Goal: Information Seeking & Learning: Learn about a topic

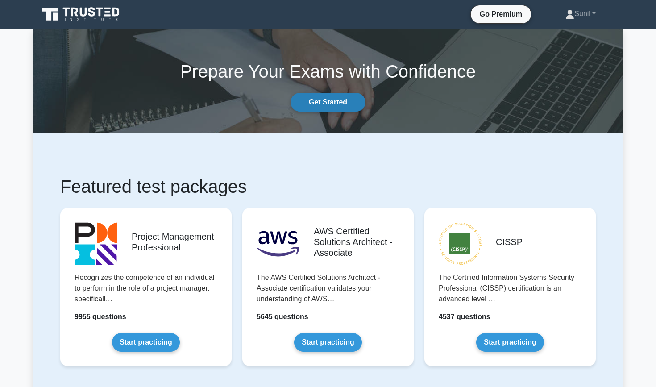
click at [347, 101] on link "Get Started" at bounding box center [328, 102] width 75 height 19
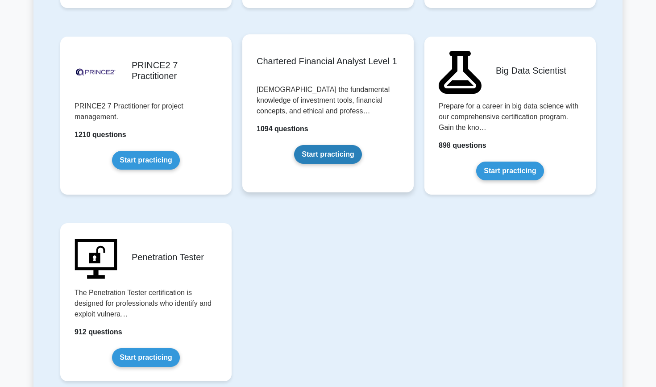
scroll to position [1851, 0]
click at [334, 154] on link "Start practicing" at bounding box center [327, 154] width 67 height 19
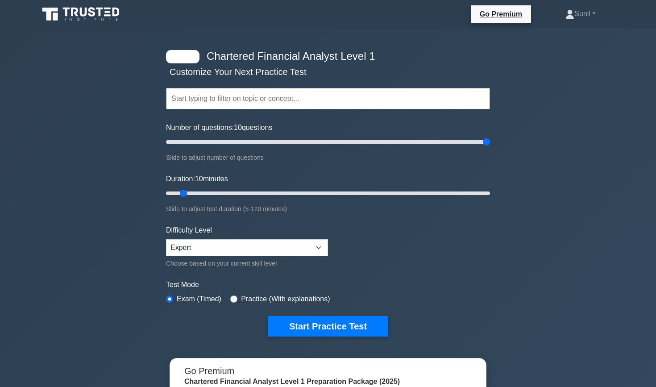
click at [486, 141] on input "Number of questions: 10 questions" at bounding box center [328, 142] width 324 height 11
click at [457, 145] on input "Number of questions: 200 questions" at bounding box center [328, 142] width 324 height 11
click at [388, 140] on input "Number of questions: 140 questions" at bounding box center [328, 142] width 324 height 11
click at [359, 143] on input "Number of questions: 140 questions" at bounding box center [328, 142] width 324 height 11
type input "100"
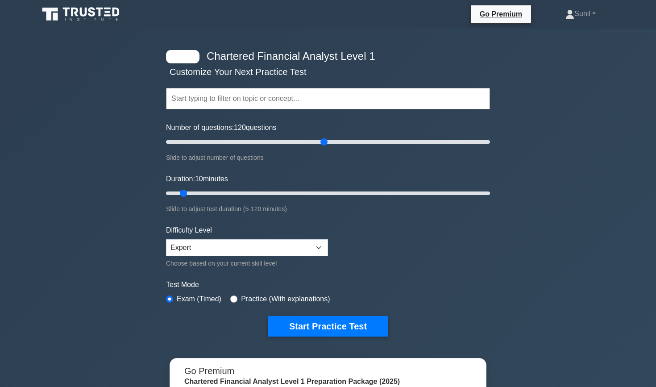
click at [320, 144] on input "Number of questions: 120 questions" at bounding box center [328, 142] width 324 height 11
click at [466, 195] on input "Duration: 10 minutes" at bounding box center [328, 193] width 324 height 11
click at [443, 191] on input "Duration: 105 minutes" at bounding box center [328, 193] width 324 height 11
click at [438, 191] on input "Duration: 105 minutes" at bounding box center [328, 193] width 324 height 11
type input "100"
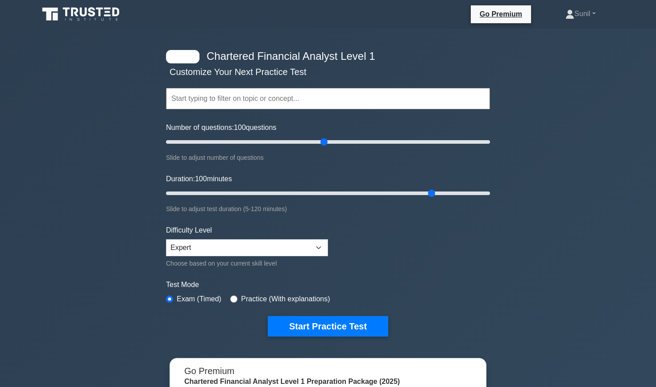
click at [436, 194] on input "Duration: 100 minutes" at bounding box center [328, 193] width 324 height 11
click at [361, 327] on button "Start Practice Test" at bounding box center [328, 326] width 120 height 21
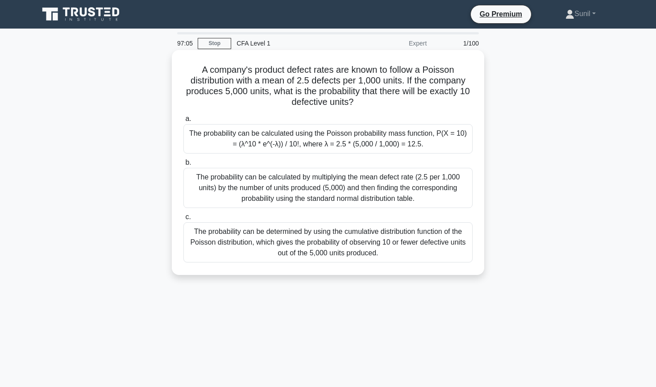
click at [418, 192] on div "The probability can be calculated by multiplying the mean defect rate (2.5 per …" at bounding box center [327, 188] width 289 height 40
click at [183, 166] on input "b. The probability can be calculated by multiplying the mean defect rate (2.5 p…" at bounding box center [183, 163] width 0 height 6
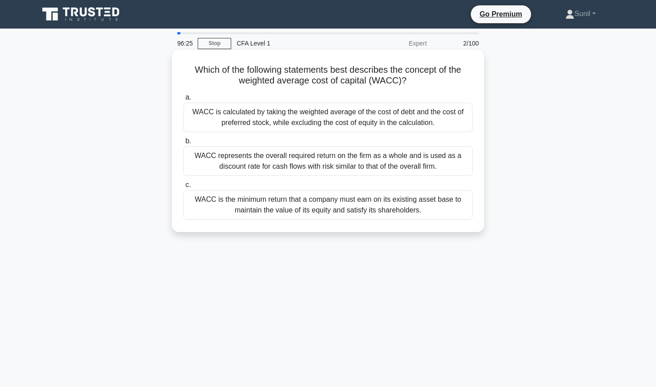
click at [382, 212] on div "WACC is the minimum return that a company must earn on its existing asset base …" at bounding box center [327, 204] width 289 height 29
click at [183, 188] on input "c. WACC is the minimum return that a company must earn on its existing asset ba…" at bounding box center [183, 185] width 0 height 6
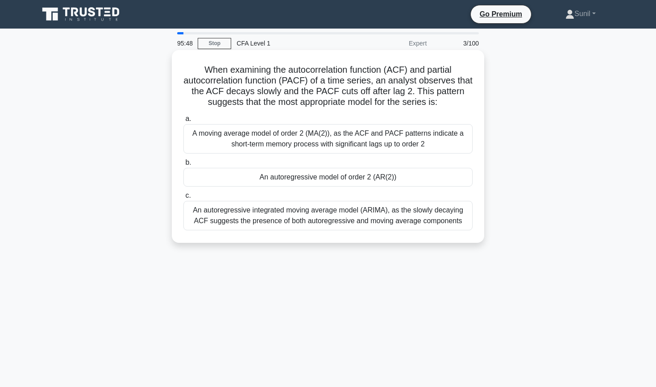
click at [367, 215] on div "An autoregressive integrated moving average model (ARIMA), as the slowly decayi…" at bounding box center [327, 215] width 289 height 29
click at [183, 199] on input "c. An autoregressive integrated moving average model (ARIMA), as the slowly dec…" at bounding box center [183, 196] width 0 height 6
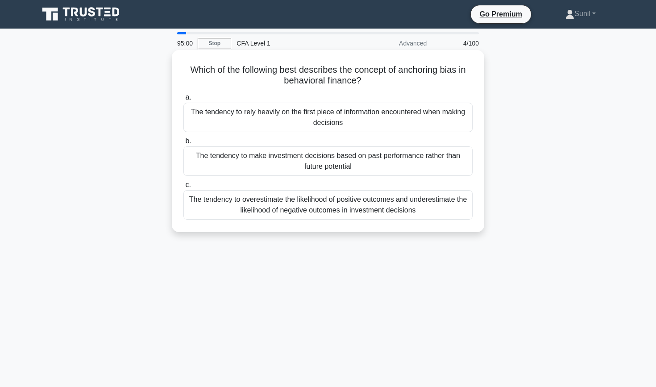
click at [408, 164] on div "The tendency to make investment decisions based on past performance rather than…" at bounding box center [327, 160] width 289 height 29
click at [183, 144] on input "b. The tendency to make investment decisions based on past performance rather t…" at bounding box center [183, 141] width 0 height 6
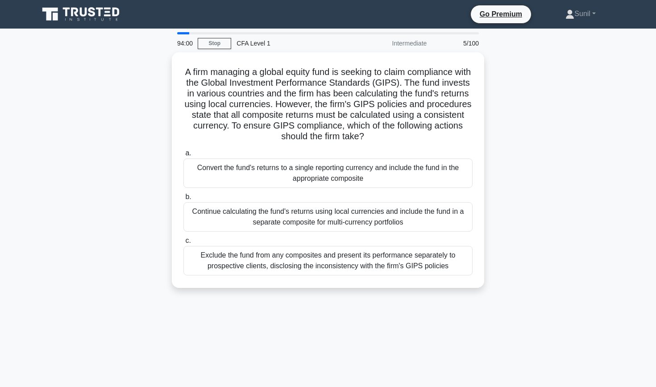
click at [408, 164] on div "Convert the fund's returns to a single reporting currency and include the fund …" at bounding box center [327, 172] width 289 height 29
click at [183, 156] on input "a. Convert the fund's returns to a single reporting currency and include the fu…" at bounding box center [183, 153] width 0 height 6
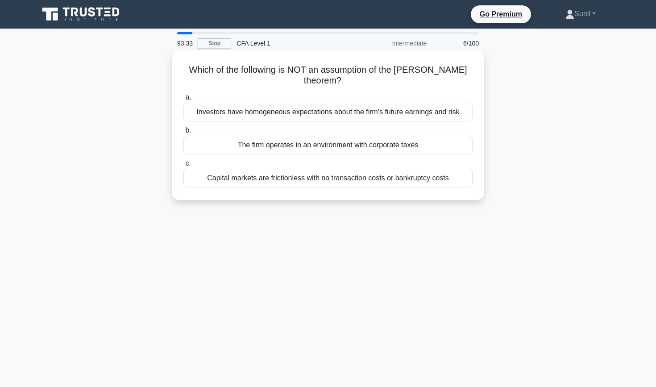
click at [445, 108] on div "Investors have homogeneous expectations about the firm's future earnings and ri…" at bounding box center [327, 112] width 289 height 19
click at [183, 100] on input "a. Investors have homogeneous expectations about the firm's future earnings and…" at bounding box center [183, 98] width 0 height 6
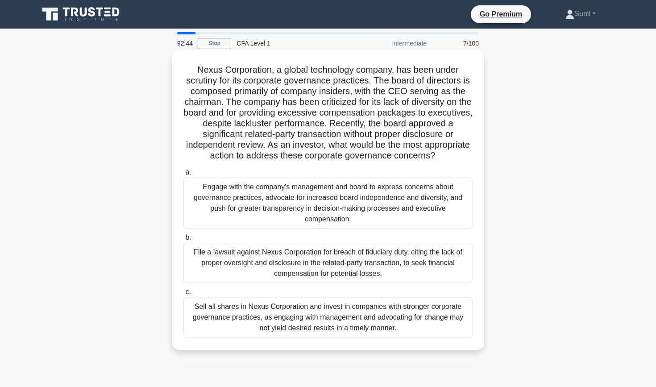
click at [422, 266] on div "File a lawsuit against Nexus Corporation for breach of fiduciary duty, citing t…" at bounding box center [327, 263] width 289 height 40
click at [183, 241] on input "b. File a lawsuit against Nexus Corporation for breach of fiduciary duty, citin…" at bounding box center [183, 238] width 0 height 6
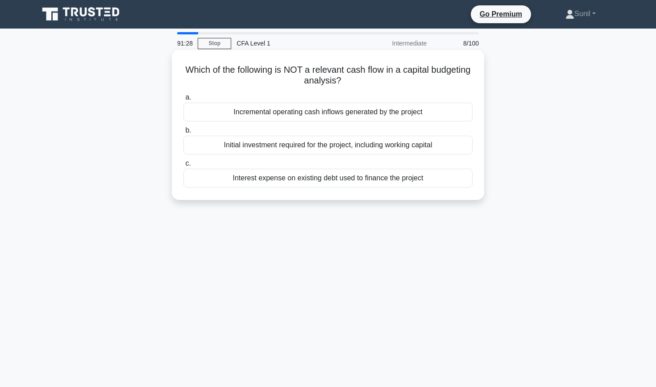
click at [431, 111] on div "Incremental operating cash inflows generated by the project" at bounding box center [327, 112] width 289 height 19
click at [183, 100] on input "a. Incremental operating cash inflows generated by the project" at bounding box center [183, 98] width 0 height 6
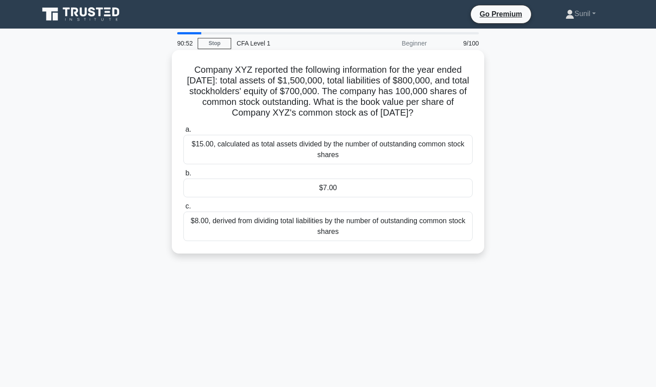
drag, startPoint x: 454, startPoint y: 111, endPoint x: 369, endPoint y: 95, distance: 85.9
click at [369, 95] on h5 "Company XYZ reported the following information for the year ended December 31, …" at bounding box center [328, 91] width 291 height 54
click at [362, 95] on h5 "Company XYZ reported the following information for the year ended December 31, …" at bounding box center [328, 91] width 291 height 54
click at [332, 184] on div "$7.00" at bounding box center [327, 187] width 289 height 19
click at [183, 176] on input "b. $7.00" at bounding box center [183, 173] width 0 height 6
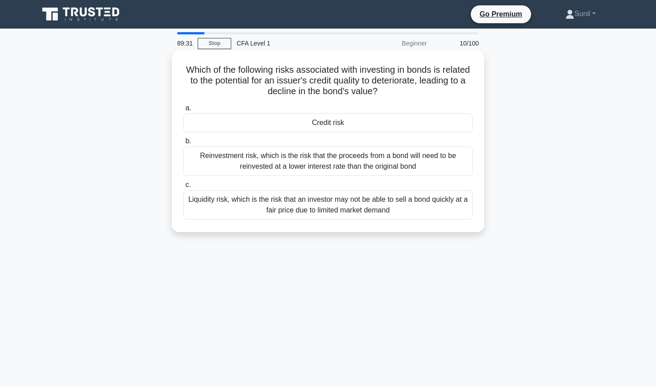
click at [354, 121] on div "Credit risk" at bounding box center [327, 122] width 289 height 19
click at [183, 111] on input "a. Credit risk" at bounding box center [183, 108] width 0 height 6
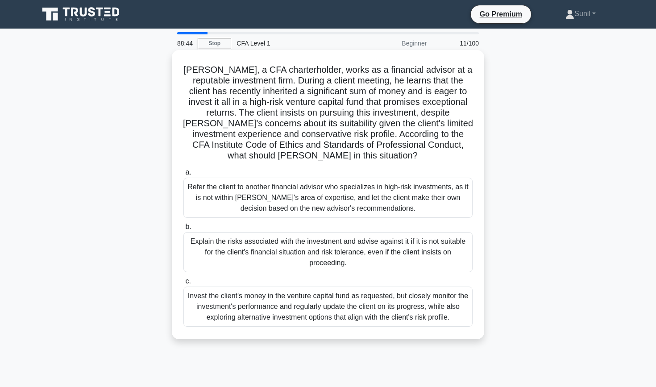
click at [357, 256] on div "Explain the risks associated with the investment and advise against it if it is…" at bounding box center [327, 252] width 289 height 40
click at [183, 230] on input "b. Explain the risks associated with the investment and advise against it if it…" at bounding box center [183, 227] width 0 height 6
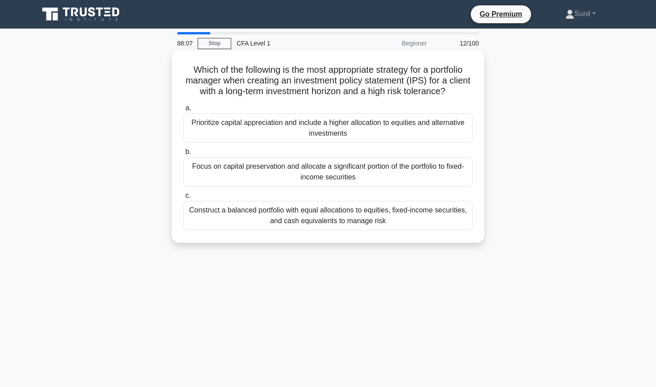
drag, startPoint x: 369, startPoint y: 91, endPoint x: 447, endPoint y: 93, distance: 78.6
click at [448, 93] on h5 "Which of the following is the most appropriate strategy for a portfolio manager…" at bounding box center [328, 80] width 291 height 33
click at [424, 124] on div "Prioritize capital appreciation and include a higher allocation to equities and…" at bounding box center [327, 127] width 289 height 29
click at [183, 111] on input "a. Prioritize capital appreciation and include a higher allocation to equities …" at bounding box center [183, 108] width 0 height 6
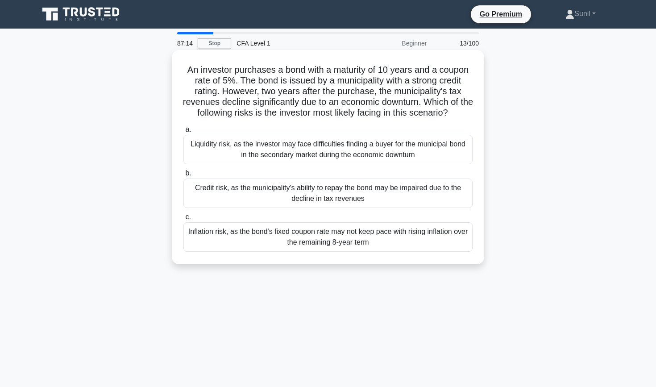
click at [388, 238] on div "Inflation risk, as the bond's fixed coupon rate may not keep pace with rising i…" at bounding box center [327, 236] width 289 height 29
click at [183, 220] on input "c. Inflation risk, as the bond's fixed coupon rate may not keep pace with risin…" at bounding box center [183, 217] width 0 height 6
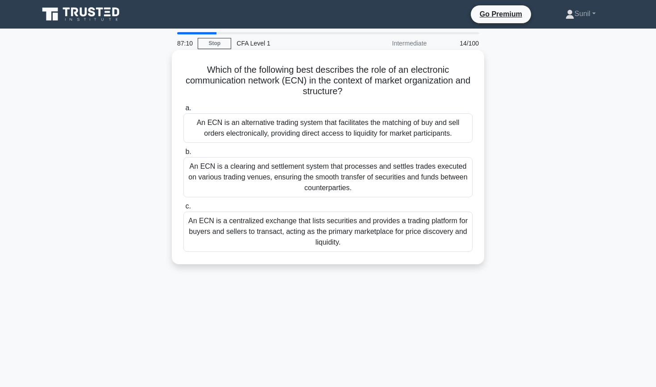
drag, startPoint x: 209, startPoint y: 63, endPoint x: 348, endPoint y: 93, distance: 142.1
click at [348, 93] on div "Which of the following best describes the role of an electronic communication n…" at bounding box center [327, 157] width 305 height 207
click at [346, 93] on icon ".spinner_0XTQ{transform-origin:center;animation:spinner_y6GP .75s linear infini…" at bounding box center [347, 92] width 11 height 11
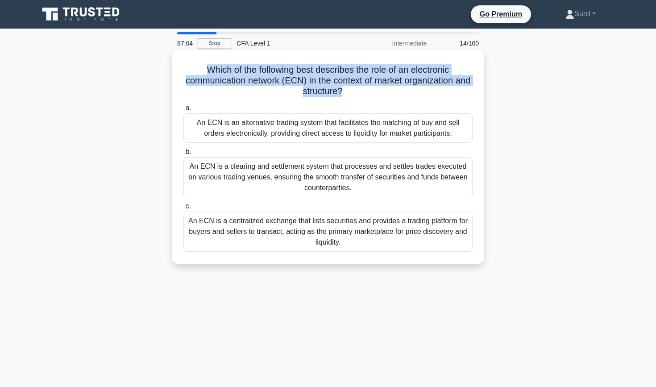
drag, startPoint x: 339, startPoint y: 91, endPoint x: 249, endPoint y: 58, distance: 96.4
click at [249, 58] on div "Which of the following best describes the role of an electronic communication n…" at bounding box center [327, 157] width 305 height 207
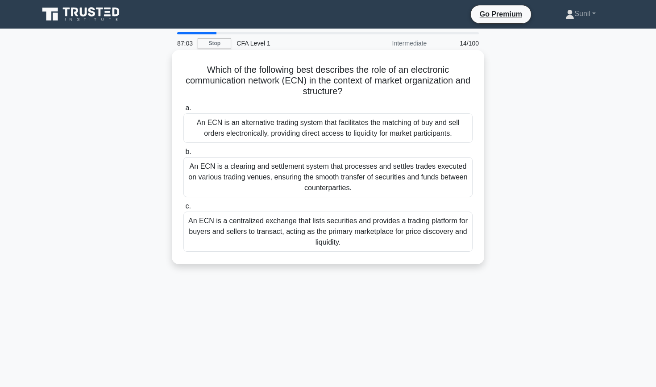
click at [258, 99] on div "Which of the following best describes the role of an electronic communication n…" at bounding box center [327, 157] width 305 height 207
click at [278, 181] on div "An ECN is a clearing and settlement system that processes and settles trades ex…" at bounding box center [327, 177] width 289 height 40
click at [183, 155] on input "b. An ECN is a clearing and settlement system that processes and settles trades…" at bounding box center [183, 152] width 0 height 6
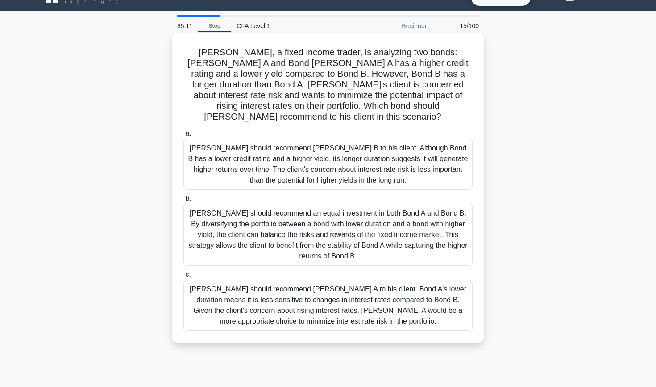
scroll to position [15, 0]
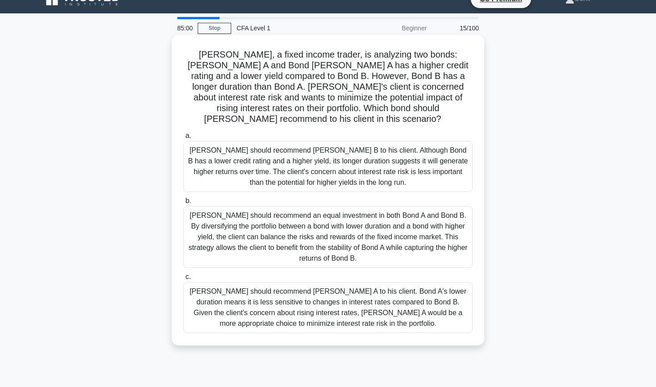
click at [300, 229] on div "Tom should recommend an equal investment in both Bond A and Bond B. By diversif…" at bounding box center [327, 237] width 289 height 62
click at [183, 204] on input "b. Tom should recommend an equal investment in both Bond A and Bond B. By diver…" at bounding box center [183, 201] width 0 height 6
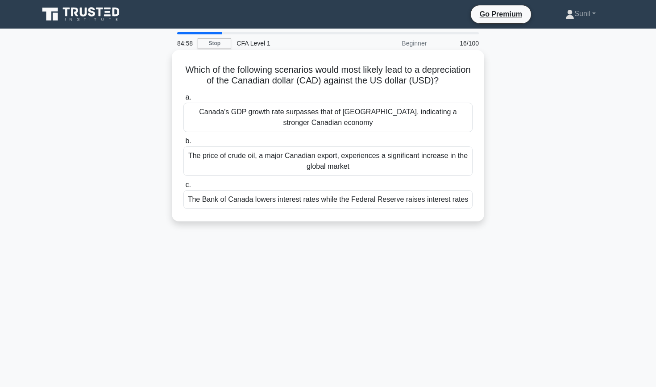
scroll to position [0, 0]
click at [295, 205] on div "The Bank of Canada lowers interest rates while the Federal Reserve raises inter…" at bounding box center [327, 199] width 289 height 19
click at [183, 188] on input "c. The Bank of Canada lowers interest rates while the Federal Reserve raises in…" at bounding box center [183, 185] width 0 height 6
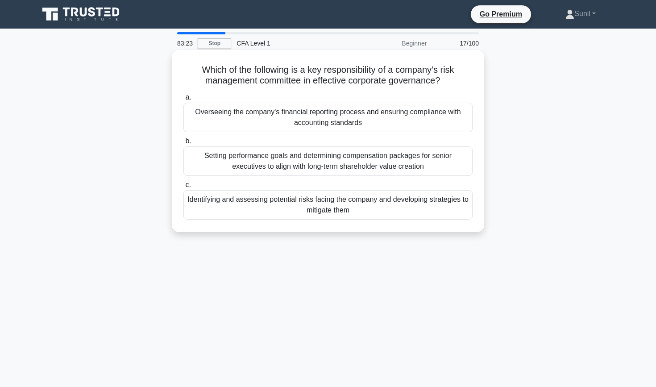
click at [391, 212] on div "Identifying and assessing potential risks facing the company and developing str…" at bounding box center [327, 204] width 289 height 29
click at [183, 188] on input "c. Identifying and assessing potential risks facing the company and developing …" at bounding box center [183, 185] width 0 height 6
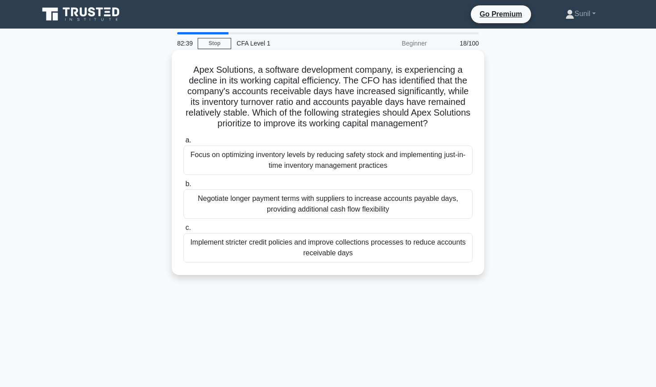
click at [371, 249] on div "Implement stricter credit policies and improve collections processes to reduce …" at bounding box center [327, 247] width 289 height 29
click at [183, 231] on input "c. Implement stricter credit policies and improve collections processes to redu…" at bounding box center [183, 228] width 0 height 6
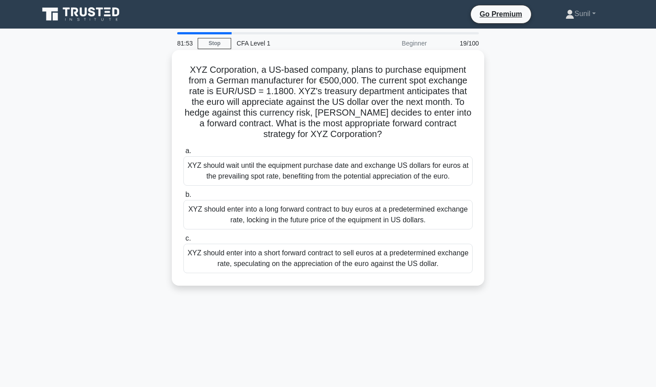
click at [382, 217] on div "XYZ should enter into a long forward contract to buy euros at a predetermined e…" at bounding box center [327, 214] width 289 height 29
click at [183, 198] on input "b. XYZ should enter into a long forward contract to buy euros at a predetermine…" at bounding box center [183, 195] width 0 height 6
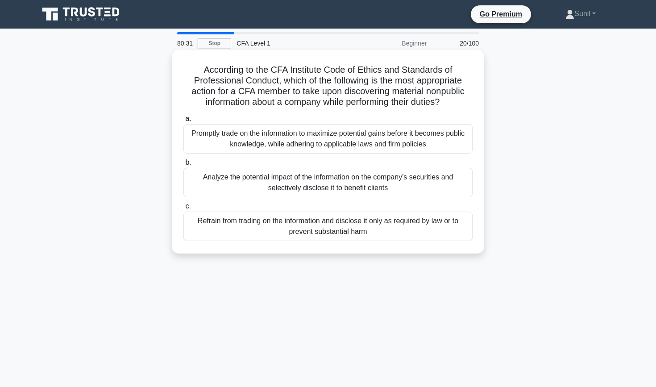
click at [383, 215] on div "Refrain from trading on the information and disclose it only as required by law…" at bounding box center [327, 226] width 289 height 29
click at [183, 209] on input "c. Refrain from trading on the information and disclose it only as required by …" at bounding box center [183, 206] width 0 height 6
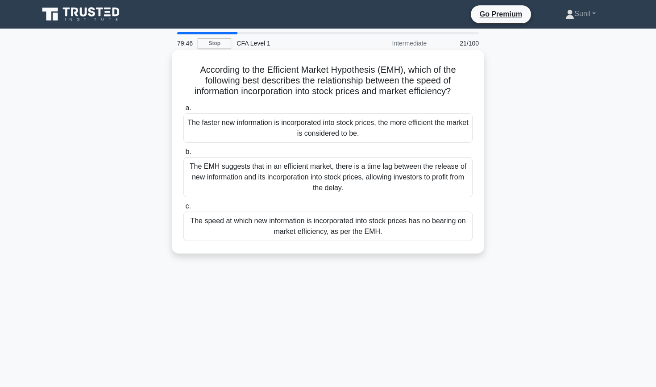
click at [362, 133] on div "The faster new information is incorporated into stock prices, the more efficien…" at bounding box center [327, 127] width 289 height 29
click at [183, 111] on input "a. The faster new information is incorporated into stock prices, the more effic…" at bounding box center [183, 108] width 0 height 6
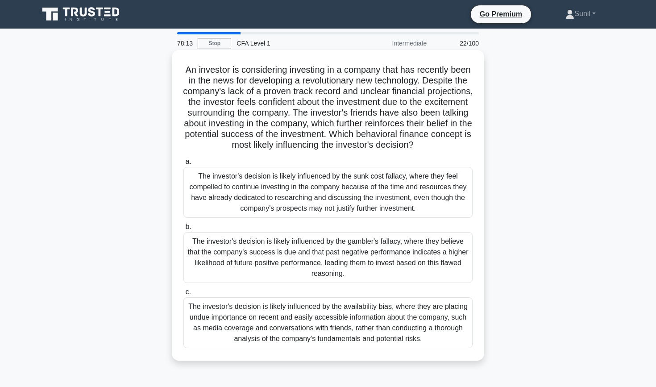
click at [325, 318] on div "The investor's decision is likely influenced by the availability bias, where th…" at bounding box center [327, 322] width 289 height 51
click at [183, 295] on input "c. The investor's decision is likely influenced by the availability bias, where…" at bounding box center [183, 292] width 0 height 6
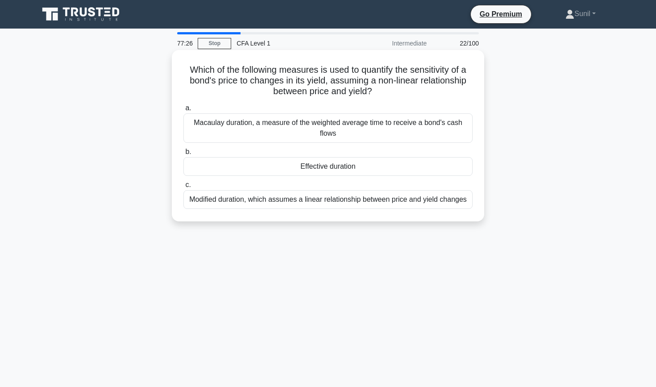
click at [373, 129] on div "Macaulay duration, a measure of the weighted average time to receive a bond's c…" at bounding box center [327, 127] width 289 height 29
click at [183, 111] on input "a. Macaulay duration, a measure of the weighted average time to receive a bond'…" at bounding box center [183, 108] width 0 height 6
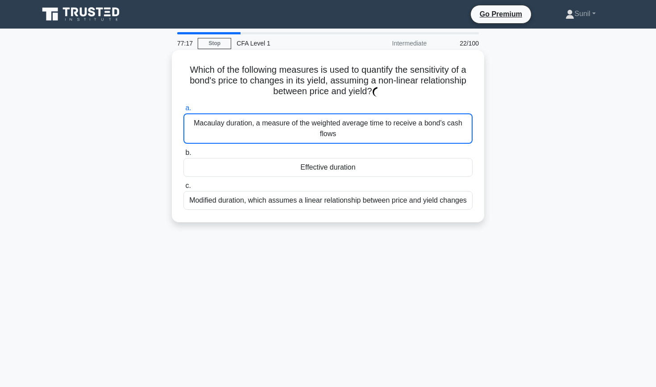
click at [415, 126] on div "Macaulay duration, a measure of the weighted average time to receive a bond's c…" at bounding box center [327, 128] width 289 height 30
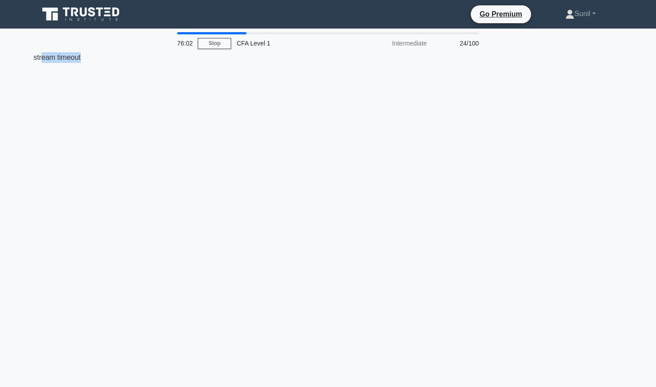
drag, startPoint x: 41, startPoint y: 57, endPoint x: 135, endPoint y: 60, distance: 93.8
click at [135, 60] on div "stream timeout" at bounding box center [327, 57] width 589 height 11
click at [254, 110] on div "76:01 Stop CFA Level 1 Intermediate 24/100 stream timeout" at bounding box center [327, 255] width 589 height 446
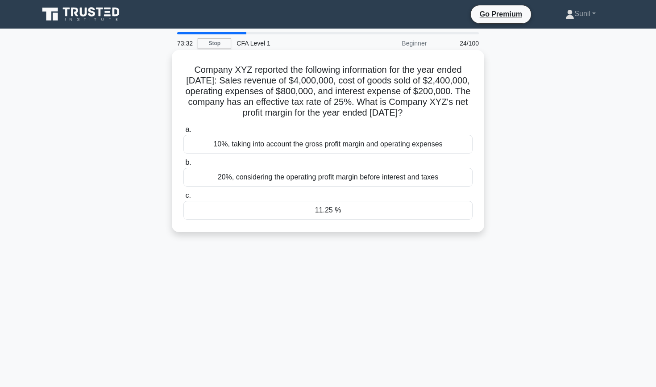
click at [306, 220] on div "11.25 %" at bounding box center [327, 210] width 289 height 19
click at [183, 199] on input "c. 11.25 %" at bounding box center [183, 196] width 0 height 6
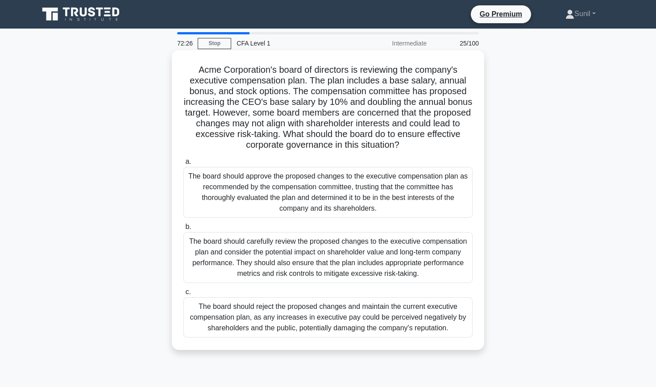
click at [319, 257] on div "The board should carefully review the proposed changes to the executive compens…" at bounding box center [327, 257] width 289 height 51
click at [183, 230] on input "b. The board should carefully review the proposed changes to the executive comp…" at bounding box center [183, 227] width 0 height 6
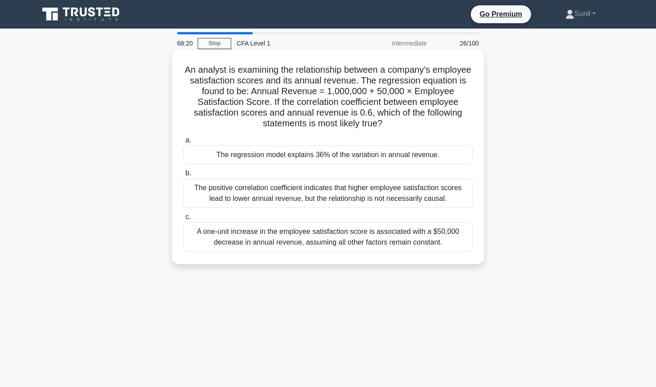
click at [336, 161] on div "The regression model explains 36% of the variation in annual revenue." at bounding box center [327, 154] width 289 height 19
click at [183, 143] on input "a. The regression model explains 36% of the variation in annual revenue." at bounding box center [183, 140] width 0 height 6
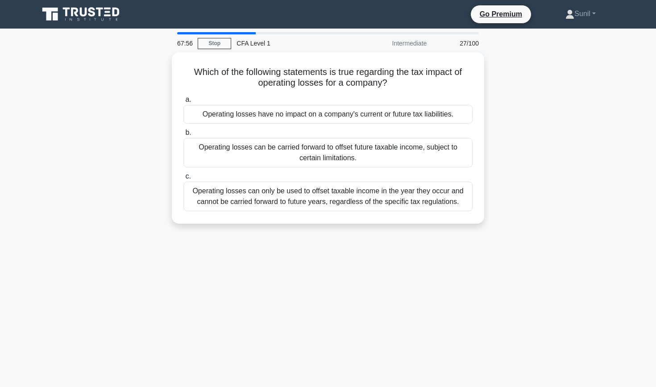
click at [336, 161] on div "Operating losses can be carried forward to offset future taxable income, subjec…" at bounding box center [327, 152] width 289 height 29
click at [183, 136] on input "b. Operating losses can be carried forward to offset future taxable income, sub…" at bounding box center [183, 133] width 0 height 6
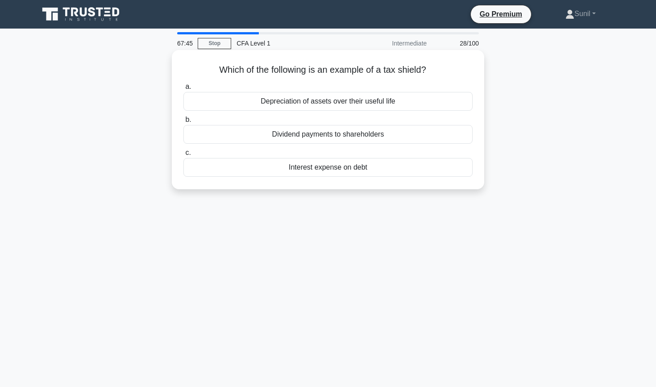
click at [318, 103] on div "Depreciation of assets over their useful life" at bounding box center [327, 101] width 289 height 19
click at [183, 90] on input "a. Depreciation of assets over their useful life" at bounding box center [183, 87] width 0 height 6
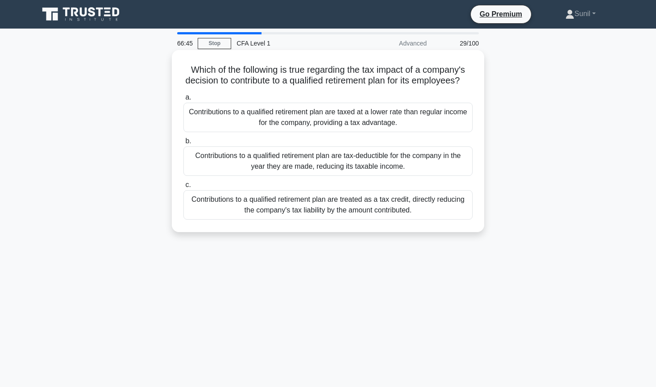
click at [336, 159] on div "Contributions to a qualified retirement plan are tax-deductible for the company…" at bounding box center [327, 160] width 289 height 29
click at [183, 144] on input "b. Contributions to a qualified retirement plan are tax-deductible for the comp…" at bounding box center [183, 141] width 0 height 6
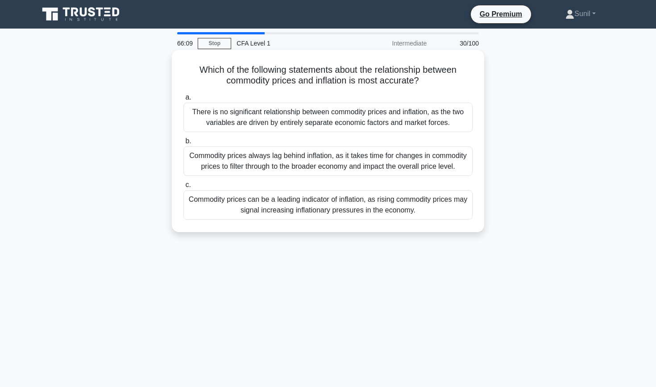
click at [327, 202] on div "Commodity prices can be a leading indicator of inflation, as rising commodity p…" at bounding box center [327, 204] width 289 height 29
click at [183, 188] on input "c. Commodity prices can be a leading indicator of inflation, as rising commodit…" at bounding box center [183, 185] width 0 height 6
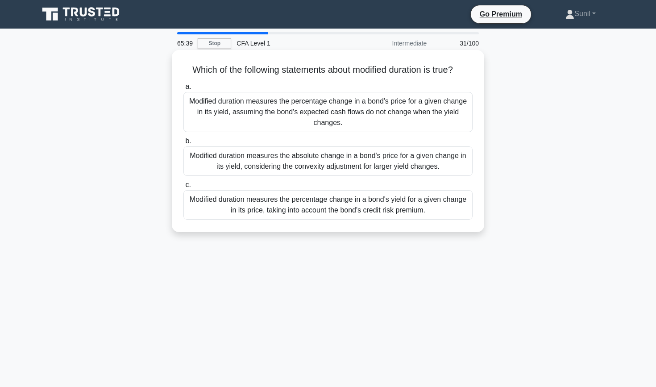
click at [330, 208] on div "Modified duration measures the percentage change in a bond's yield for a given …" at bounding box center [327, 204] width 289 height 29
click at [183, 188] on input "c. Modified duration measures the percentage change in a bond's yield for a giv…" at bounding box center [183, 185] width 0 height 6
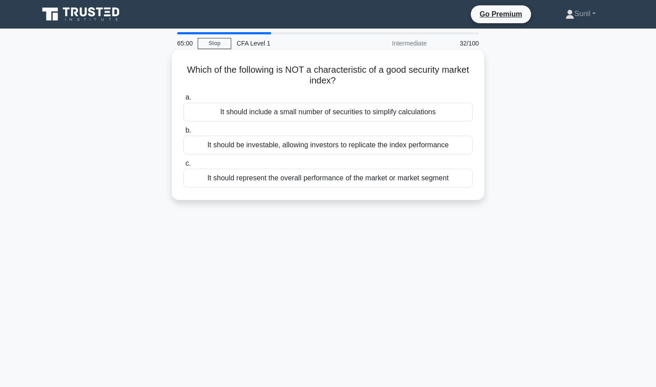
click at [288, 145] on div "It should be investable, allowing investors to replicate the index performance" at bounding box center [327, 145] width 289 height 19
click at [183, 133] on input "b. It should be investable, allowing investors to replicate the index performan…" at bounding box center [183, 131] width 0 height 6
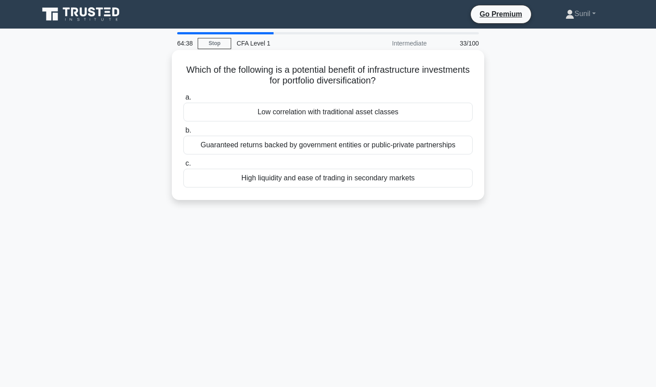
click at [282, 143] on div "Guaranteed returns backed by government entities or public-private partnerships" at bounding box center [327, 145] width 289 height 19
click at [183, 133] on input "b. Guaranteed returns backed by government entities or public-private partnersh…" at bounding box center [183, 131] width 0 height 6
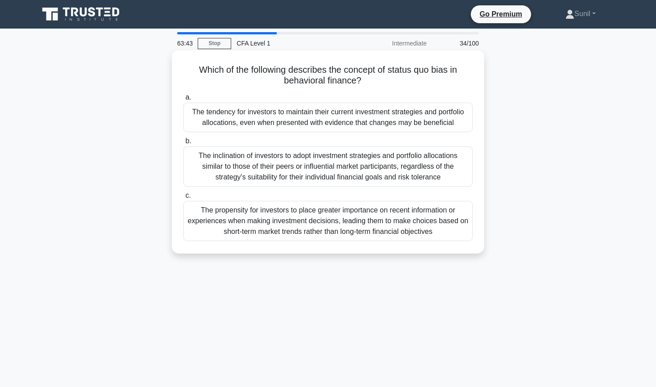
click at [278, 166] on div "The inclination of investors to adopt investment strategies and portfolio alloc…" at bounding box center [327, 166] width 289 height 40
click at [183, 144] on input "b. The inclination of investors to adopt investment strategies and portfolio al…" at bounding box center [183, 141] width 0 height 6
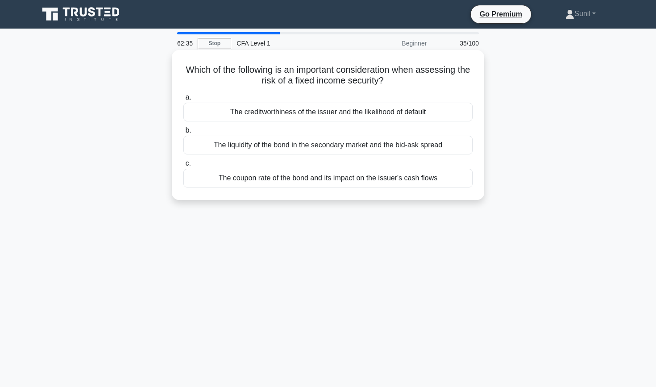
click at [324, 114] on div "The creditworthiness of the issuer and the likelihood of default" at bounding box center [327, 112] width 289 height 19
click at [183, 100] on input "a. The creditworthiness of the issuer and the likelihood of default" at bounding box center [183, 98] width 0 height 6
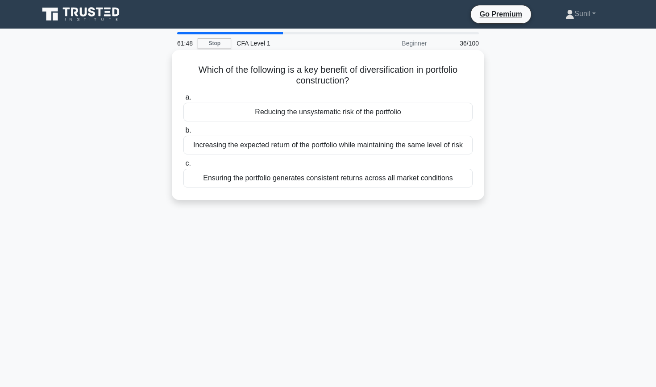
click at [317, 181] on div "Ensuring the portfolio generates consistent returns across all market conditions" at bounding box center [327, 178] width 289 height 19
click at [183, 166] on input "c. Ensuring the portfolio generates consistent returns across all market condit…" at bounding box center [183, 164] width 0 height 6
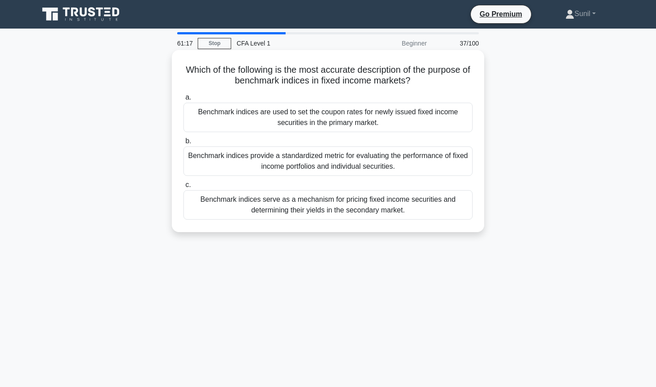
click at [309, 214] on div "Benchmark indices serve as a mechanism for pricing fixed income securities and …" at bounding box center [327, 204] width 289 height 29
click at [183, 188] on input "c. Benchmark indices serve as a mechanism for pricing fixed income securities a…" at bounding box center [183, 185] width 0 height 6
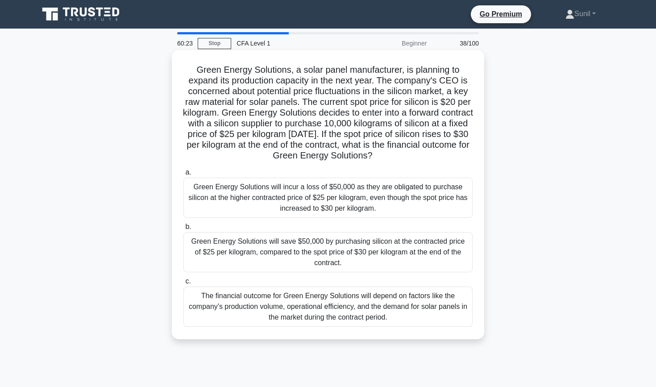
click at [327, 251] on div "Green Energy Solutions will save $50,000 by purchasing silicon at the contracte…" at bounding box center [327, 252] width 289 height 40
click at [183, 230] on input "b. Green Energy Solutions will save $50,000 by purchasing silicon at the contra…" at bounding box center [183, 227] width 0 height 6
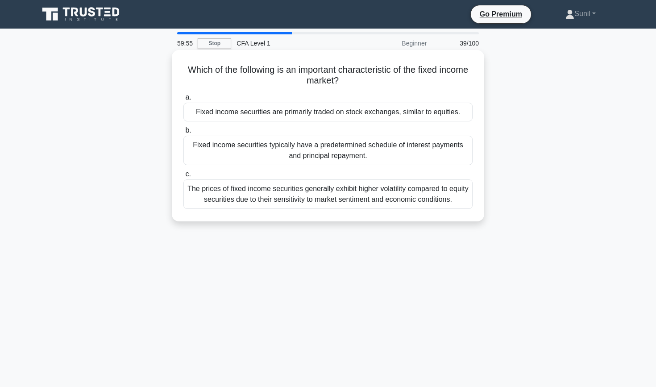
click at [338, 158] on div "Fixed income securities typically have a predetermined schedule of interest pay…" at bounding box center [327, 150] width 289 height 29
click at [183, 133] on input "b. Fixed income securities typically have a predetermined schedule of interest …" at bounding box center [183, 131] width 0 height 6
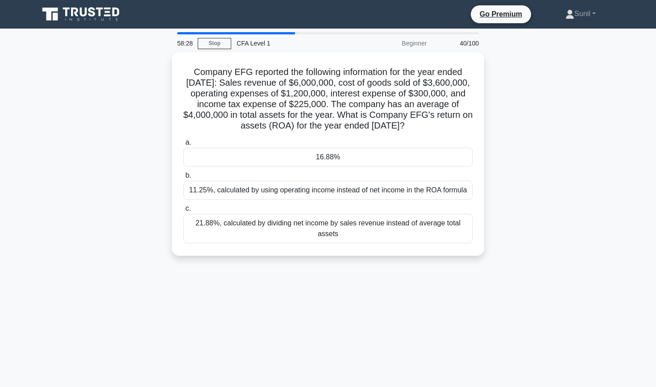
click at [338, 158] on div "16.88%" at bounding box center [327, 157] width 289 height 19
click at [183, 145] on input "a. 16.88%" at bounding box center [183, 143] width 0 height 6
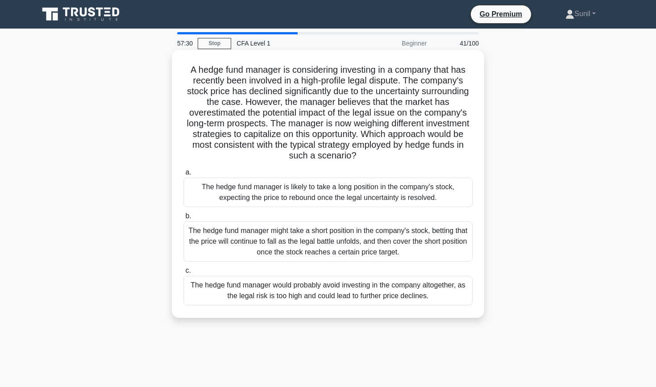
click at [340, 199] on div "The hedge fund manager is likely to take a long position in the company's stock…" at bounding box center [327, 192] width 289 height 29
click at [183, 175] on input "a. The hedge fund manager is likely to take a long position in the company's st…" at bounding box center [183, 173] width 0 height 6
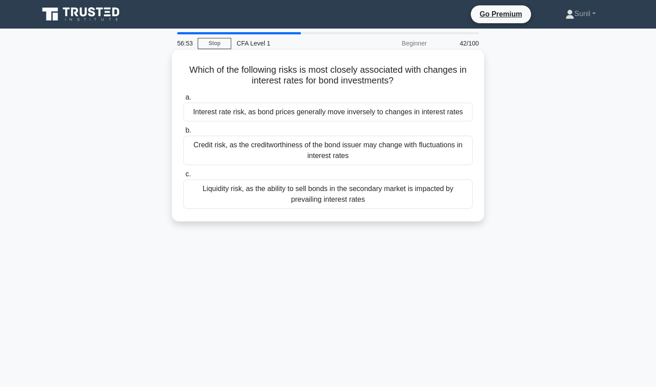
click at [345, 110] on div "Interest rate risk, as bond prices generally move inversely to changes in inter…" at bounding box center [327, 112] width 289 height 19
click at [183, 100] on input "a. Interest rate risk, as bond prices generally move inversely to changes in in…" at bounding box center [183, 98] width 0 height 6
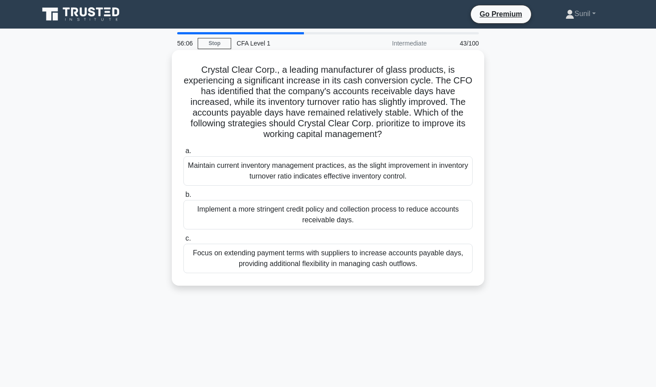
click at [389, 216] on div "Implement a more stringent credit policy and collection process to reduce accou…" at bounding box center [327, 214] width 289 height 29
click at [183, 198] on input "b. Implement a more stringent credit policy and collection process to reduce ac…" at bounding box center [183, 195] width 0 height 6
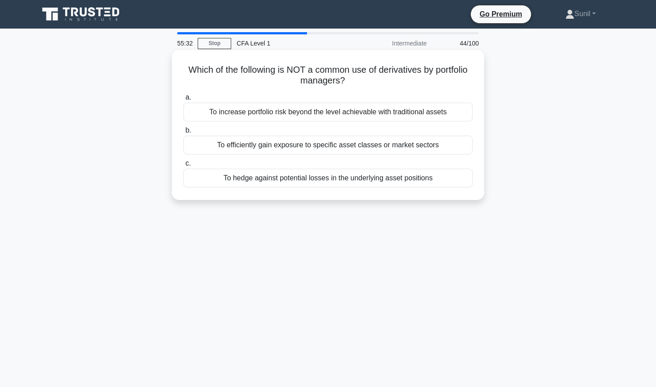
click at [424, 109] on div "To increase portfolio risk beyond the level achievable with traditional assets" at bounding box center [327, 112] width 289 height 19
click at [183, 100] on input "a. To increase portfolio risk beyond the level achievable with traditional asse…" at bounding box center [183, 98] width 0 height 6
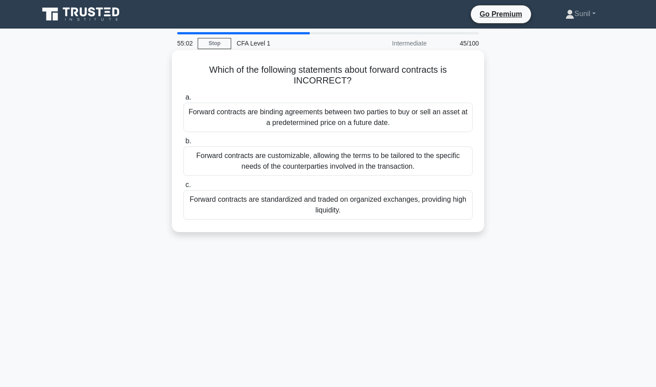
click at [380, 208] on div "Forward contracts are standardized and traded on organized exchanges, providing…" at bounding box center [327, 204] width 289 height 29
click at [183, 188] on input "c. Forward contracts are standardized and traded on organized exchanges, provid…" at bounding box center [183, 185] width 0 height 6
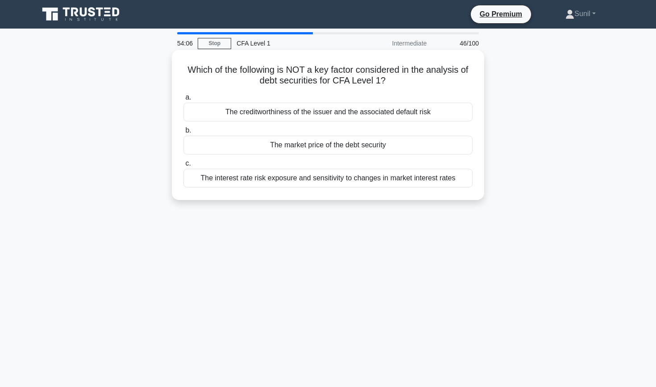
click at [380, 180] on div "The interest rate risk exposure and sensitivity to changes in market interest r…" at bounding box center [327, 178] width 289 height 19
click at [183, 166] on input "c. The interest rate risk exposure and sensitivity to changes in market interes…" at bounding box center [183, 164] width 0 height 6
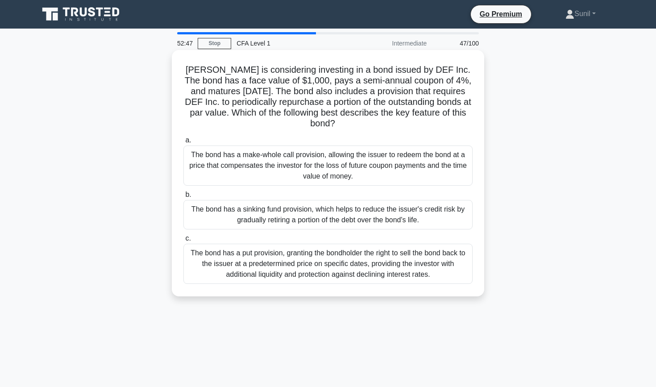
click at [363, 207] on div "The bond has a sinking fund provision, which helps to reduce the issuer's credi…" at bounding box center [327, 214] width 289 height 29
click at [183, 198] on input "b. The bond has a sinking fund provision, which helps to reduce the issuer's cr…" at bounding box center [183, 195] width 0 height 6
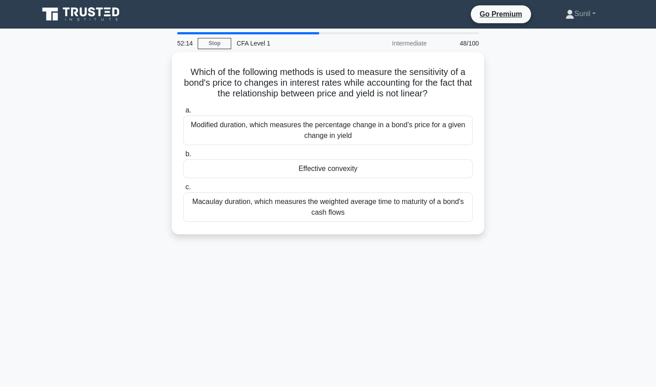
click at [363, 207] on div "Macaulay duration, which measures the weighted average time to maturity of a bo…" at bounding box center [327, 206] width 289 height 29
click at [183, 190] on input "c. Macaulay duration, which measures the weighted average time to maturity of a…" at bounding box center [183, 187] width 0 height 6
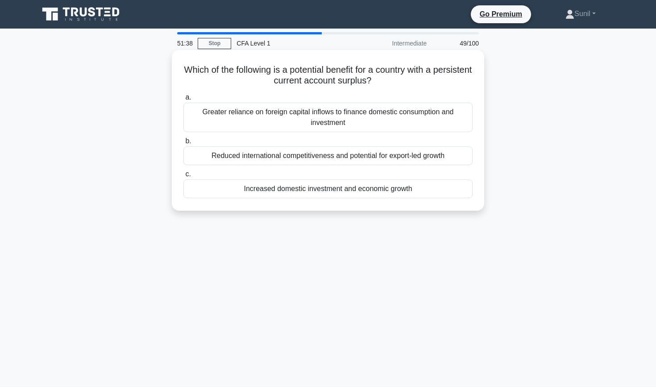
click at [373, 190] on div "Increased domestic investment and economic growth" at bounding box center [327, 188] width 289 height 19
click at [183, 177] on input "c. Increased domestic investment and economic growth" at bounding box center [183, 174] width 0 height 6
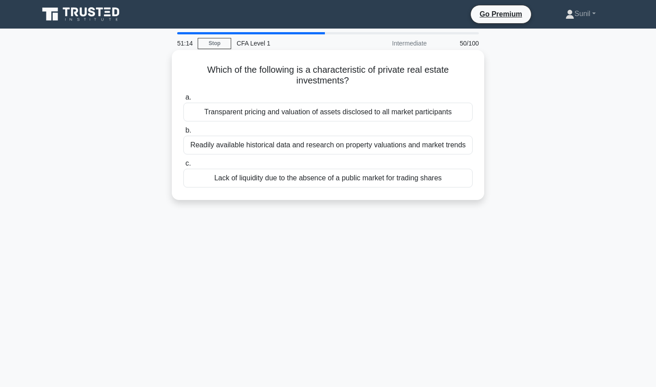
click at [373, 186] on div "Lack of liquidity due to the absence of a public market for trading shares" at bounding box center [327, 178] width 289 height 19
click at [183, 166] on input "c. Lack of liquidity due to the absence of a public market for trading shares" at bounding box center [183, 164] width 0 height 6
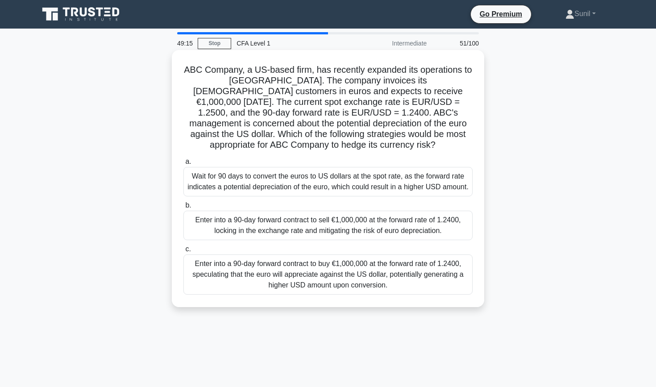
click at [382, 224] on div "Enter into a 90-day forward contract to sell €1,000,000 at the forward rate of …" at bounding box center [327, 225] width 289 height 29
click at [183, 208] on input "b. Enter into a 90-day forward contract to sell €1,000,000 at the forward rate …" at bounding box center [183, 206] width 0 height 6
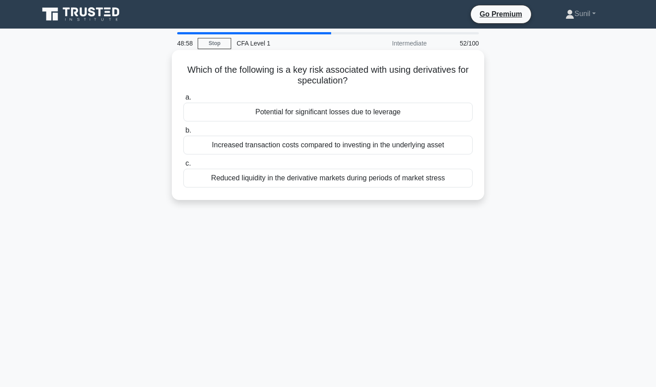
click at [386, 108] on div "Potential for significant losses due to leverage" at bounding box center [327, 112] width 289 height 19
click at [183, 100] on input "a. Potential for significant losses due to leverage" at bounding box center [183, 98] width 0 height 6
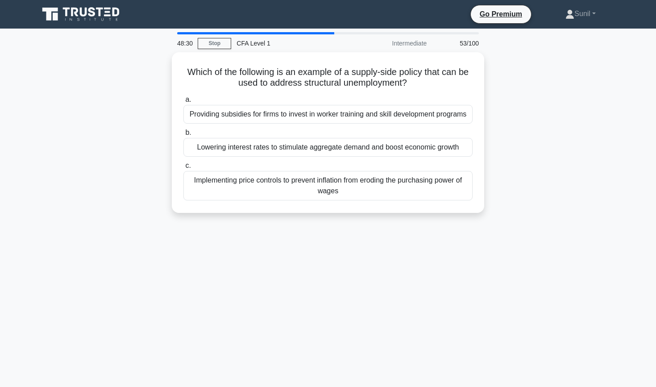
click at [386, 108] on div "Providing subsidies for firms to invest in worker training and skill developmen…" at bounding box center [327, 114] width 289 height 19
click at [183, 103] on input "a. Providing subsidies for firms to invest in worker training and skill develop…" at bounding box center [183, 100] width 0 height 6
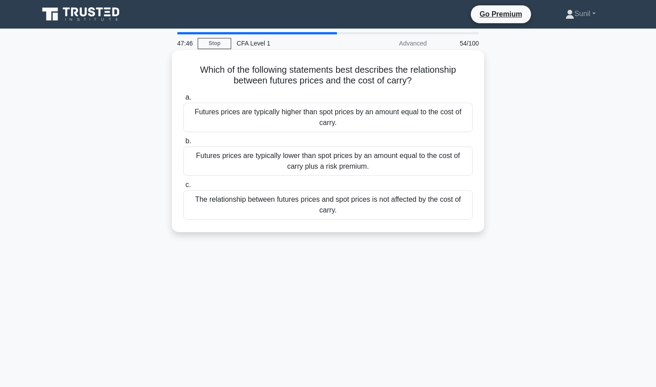
click at [384, 117] on div "Futures prices are typically higher than spot prices by an amount equal to the …" at bounding box center [327, 117] width 289 height 29
click at [183, 100] on input "a. Futures prices are typically higher than spot prices by an amount equal to t…" at bounding box center [183, 98] width 0 height 6
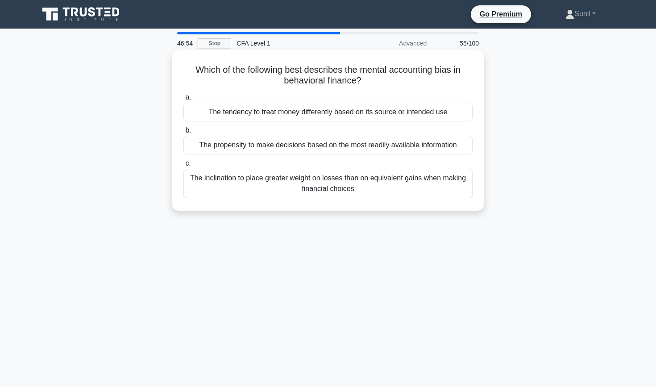
click at [380, 147] on div "The propensity to make decisions based on the most readily available information" at bounding box center [327, 145] width 289 height 19
click at [183, 133] on input "b. The propensity to make decisions based on the most readily available informa…" at bounding box center [183, 131] width 0 height 6
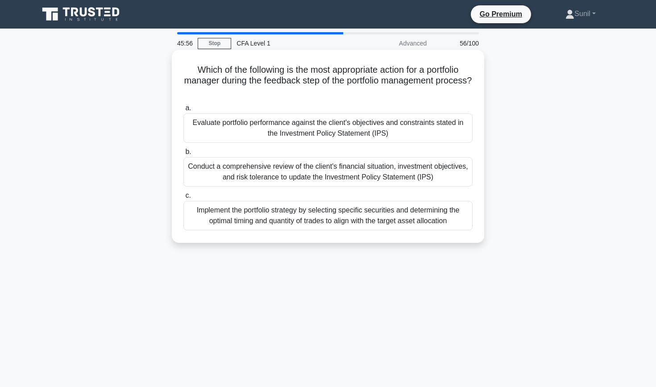
click at [357, 170] on div "Conduct a comprehensive review of the client's financial situation, investment …" at bounding box center [327, 171] width 289 height 29
click at [183, 155] on input "b. Conduct a comprehensive review of the client's financial situation, investme…" at bounding box center [183, 152] width 0 height 6
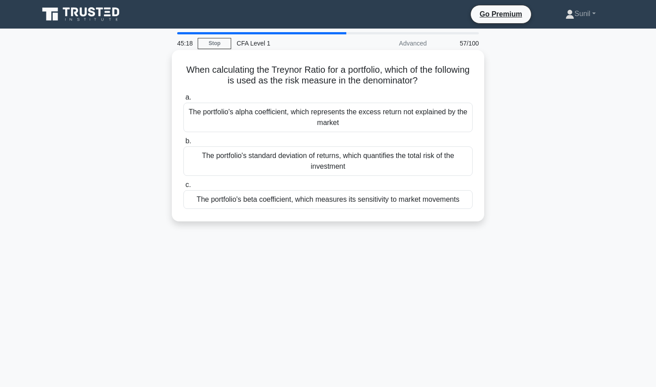
click at [344, 205] on div "The portfolio's beta coefficient, which measures its sensitivity to market move…" at bounding box center [327, 199] width 289 height 19
click at [183, 188] on input "c. The portfolio's beta coefficient, which measures its sensitivity to market m…" at bounding box center [183, 185] width 0 height 6
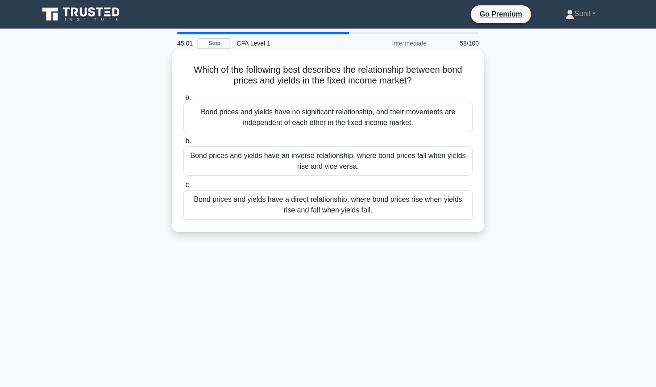
click at [316, 164] on div "Bond prices and yields have an inverse relationship, where bond prices fall whe…" at bounding box center [327, 160] width 289 height 29
click at [183, 144] on input "b. Bond prices and yields have an inverse relationship, where bond prices fall …" at bounding box center [183, 141] width 0 height 6
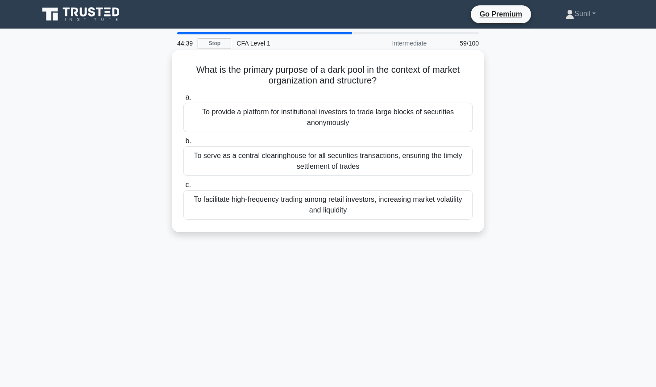
click at [314, 121] on div "To provide a platform for institutional investors to trade large blocks of secu…" at bounding box center [327, 117] width 289 height 29
click at [183, 100] on input "a. To provide a platform for institutional investors to trade large blocks of s…" at bounding box center [183, 98] width 0 height 6
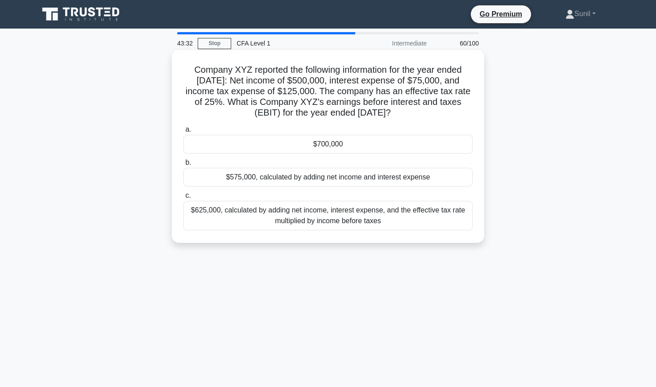
click at [316, 146] on div "$700,000" at bounding box center [327, 144] width 289 height 19
click at [183, 133] on input "a. $700,000" at bounding box center [183, 130] width 0 height 6
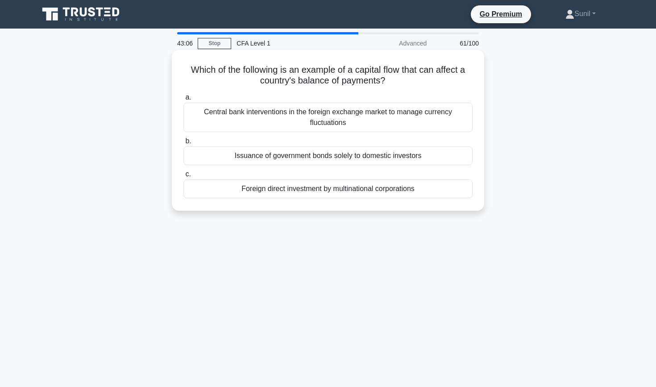
click at [332, 126] on div "Central bank interventions in the foreign exchange market to manage currency fl…" at bounding box center [327, 117] width 289 height 29
click at [183, 100] on input "a. Central bank interventions in the foreign exchange market to manage currency…" at bounding box center [183, 98] width 0 height 6
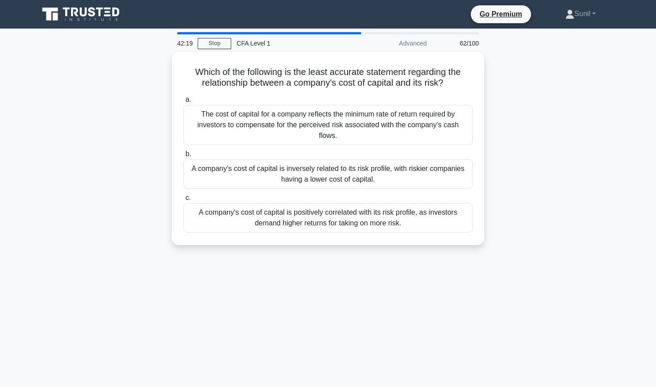
click at [332, 126] on div "The cost of capital for a company reflects the minimum rate of return required …" at bounding box center [327, 125] width 289 height 40
click at [183, 103] on input "a. The cost of capital for a company reflects the minimum rate of return requir…" at bounding box center [183, 100] width 0 height 6
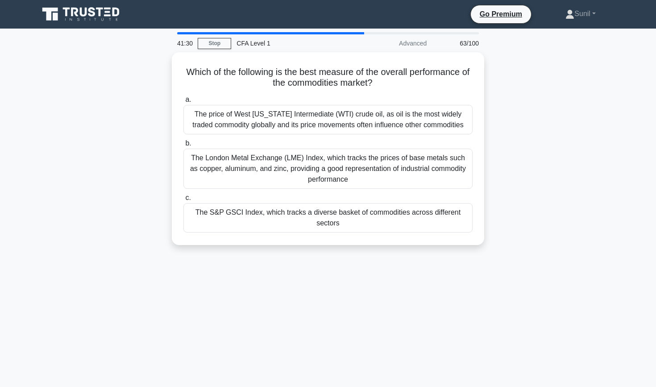
click at [332, 126] on div "The price of West Texas Intermediate (WTI) crude oil, as oil is the most widely…" at bounding box center [327, 119] width 289 height 29
click at [183, 103] on input "a. The price of West Texas Intermediate (WTI) crude oil, as oil is the most wid…" at bounding box center [183, 100] width 0 height 6
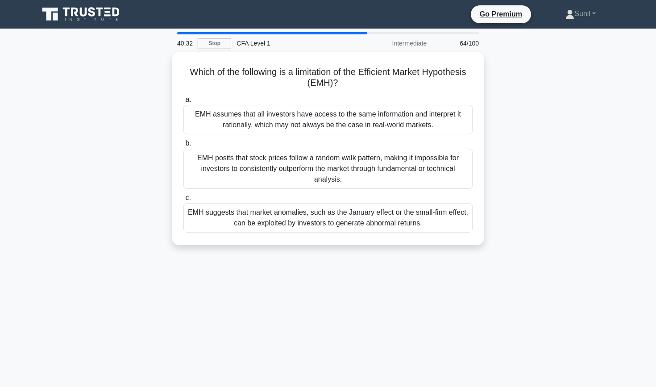
click at [332, 126] on div "EMH assumes that all investors have access to the same information and interpre…" at bounding box center [327, 119] width 289 height 29
click at [183, 103] on input "a. EMH assumes that all investors have access to the same information and inter…" at bounding box center [183, 100] width 0 height 6
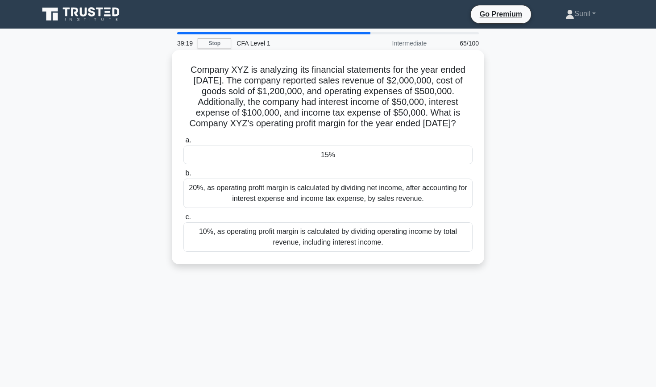
click at [308, 164] on div "15%" at bounding box center [327, 154] width 289 height 19
click at [183, 143] on input "a. 15%" at bounding box center [183, 140] width 0 height 6
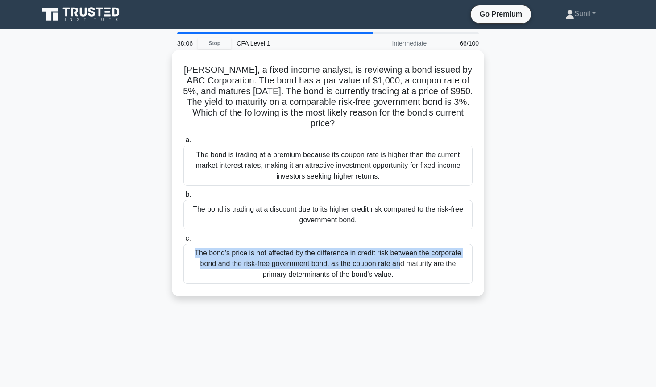
drag, startPoint x: 309, startPoint y: 254, endPoint x: 286, endPoint y: 234, distance: 31.0
click at [286, 234] on label "c. The bond's price is not affected by the difference in credit risk between th…" at bounding box center [327, 258] width 289 height 51
click at [183, 236] on input "c. The bond's price is not affected by the difference in credit risk between th…" at bounding box center [183, 239] width 0 height 6
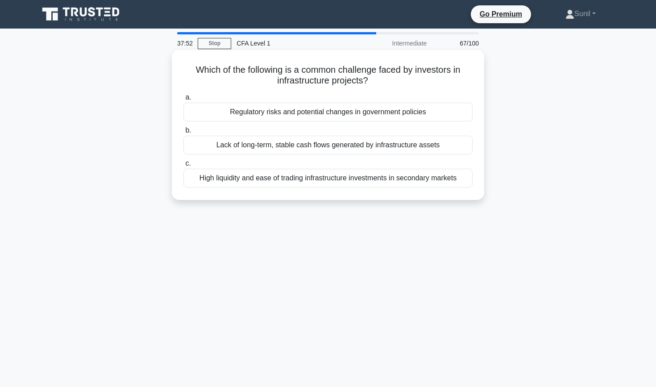
click at [314, 113] on div "Regulatory risks and potential changes in government policies" at bounding box center [327, 112] width 289 height 19
click at [183, 100] on input "a. Regulatory risks and potential changes in government policies" at bounding box center [183, 98] width 0 height 6
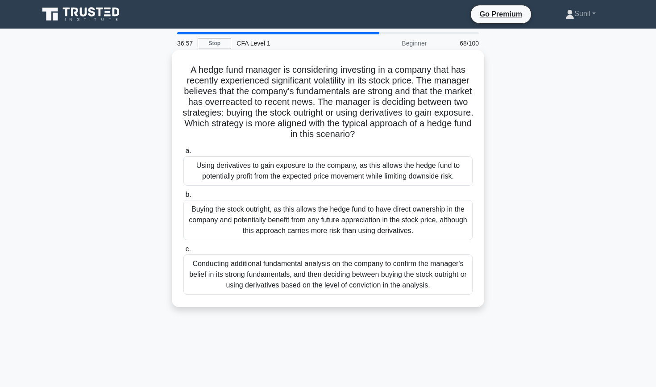
click at [311, 166] on div "Using derivatives to gain exposure to the company, as this allows the hedge fun…" at bounding box center [327, 170] width 289 height 29
click at [183, 154] on input "a. Using derivatives to gain exposure to the company, as this allows the hedge …" at bounding box center [183, 151] width 0 height 6
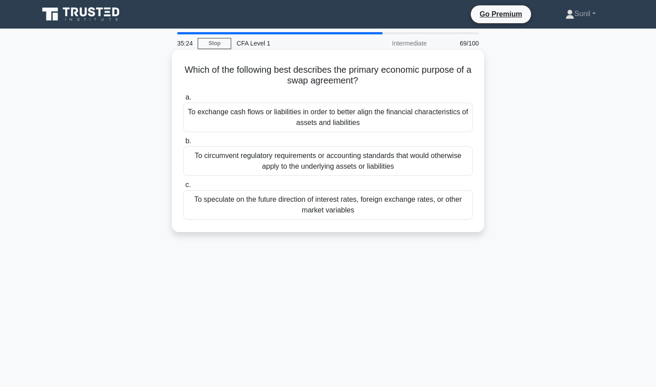
click at [325, 125] on div "To exchange cash flows or liabilities in order to better align the financial ch…" at bounding box center [327, 117] width 289 height 29
click at [183, 100] on input "a. To exchange cash flows or liabilities in order to better align the financial…" at bounding box center [183, 98] width 0 height 6
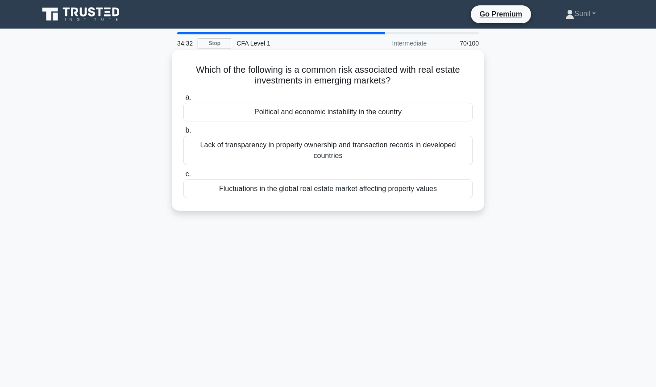
click at [324, 152] on div "Lack of transparency in property ownership and transaction records in developed…" at bounding box center [327, 150] width 289 height 29
click at [183, 133] on input "b. Lack of transparency in property ownership and transaction records in develo…" at bounding box center [183, 131] width 0 height 6
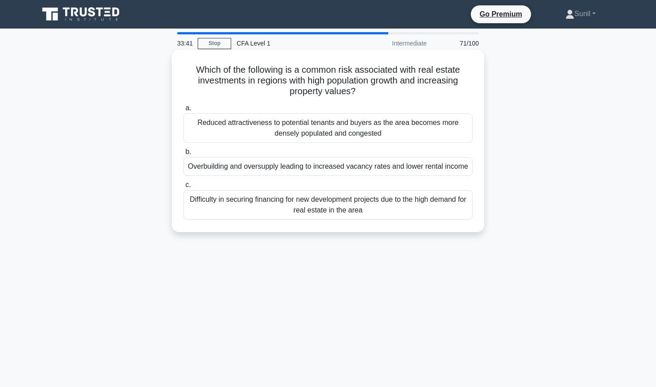
click at [321, 213] on div "Difficulty in securing financing for new development projects due to the high d…" at bounding box center [327, 204] width 289 height 29
click at [183, 188] on input "c. Difficulty in securing financing for new development projects due to the hig…" at bounding box center [183, 185] width 0 height 6
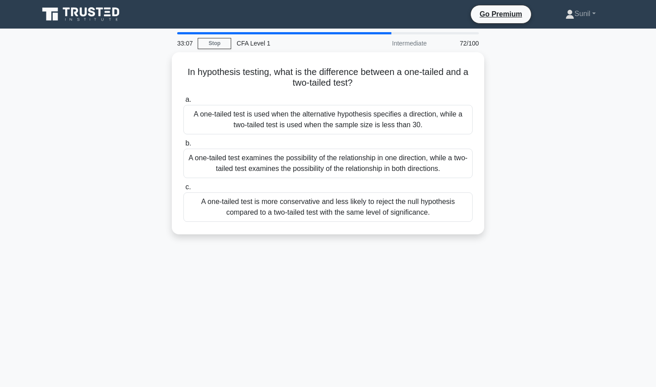
click at [321, 213] on div "A one-tailed test is more conservative and less likely to reject the null hypot…" at bounding box center [327, 206] width 289 height 29
click at [183, 190] on input "c. A one-tailed test is more conservative and less likely to reject the null hy…" at bounding box center [183, 187] width 0 height 6
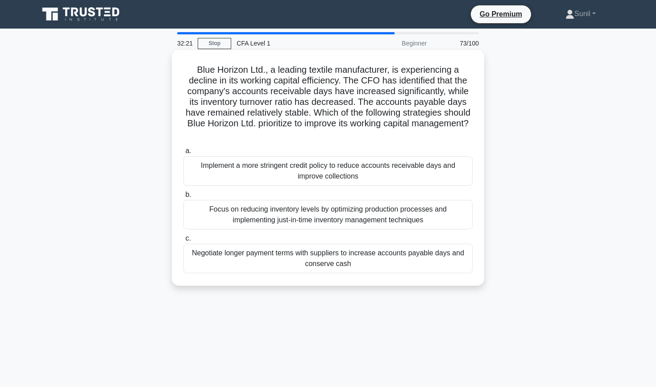
click at [327, 156] on div "Implement a more stringent credit policy to reduce accounts receivable days and…" at bounding box center [327, 170] width 289 height 29
click at [183, 154] on input "a. Implement a more stringent credit policy to reduce accounts receivable days …" at bounding box center [183, 151] width 0 height 6
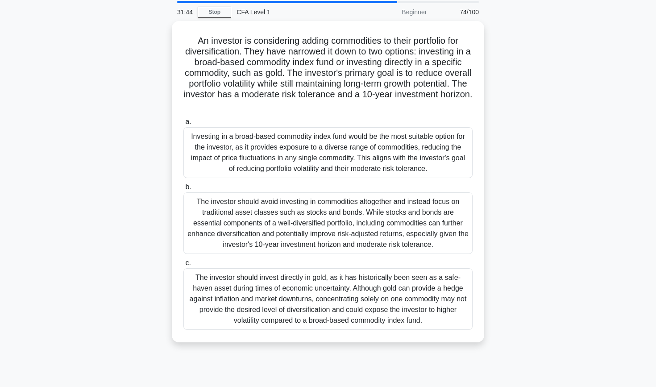
scroll to position [34, 0]
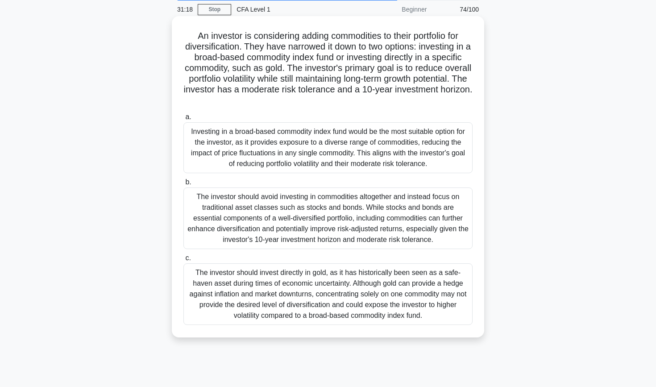
click at [327, 155] on div "Investing in a broad-based commodity index fund would be the most suitable opti…" at bounding box center [327, 147] width 289 height 51
click at [183, 120] on input "a. Investing in a broad-based commodity index fund would be the most suitable o…" at bounding box center [183, 117] width 0 height 6
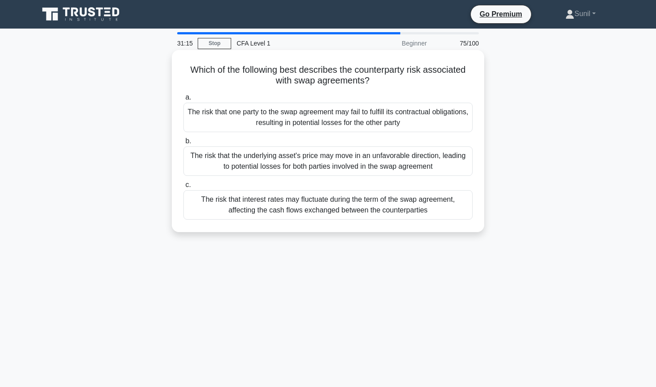
scroll to position [0, 0]
click at [328, 116] on div "The risk that one party to the swap agreement may fail to fulfill its contractu…" at bounding box center [327, 117] width 289 height 29
click at [183, 100] on input "a. The risk that one party to the swap agreement may fail to fulfill its contra…" at bounding box center [183, 98] width 0 height 6
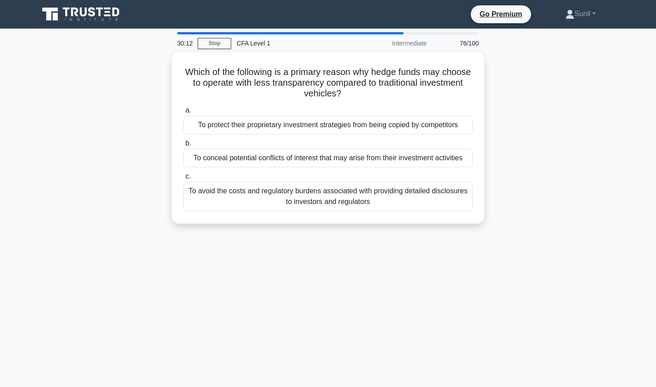
drag, startPoint x: 497, startPoint y: 3, endPoint x: 548, endPoint y: 108, distance: 116.3
click at [548, 108] on div "Which of the following is a primary reason why hedge funds may choose to operat…" at bounding box center [327, 143] width 589 height 182
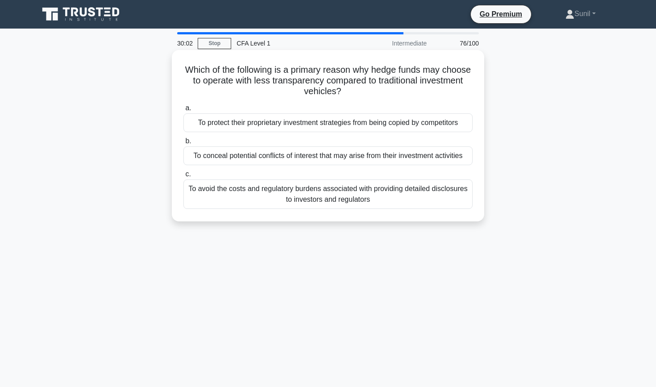
click at [417, 124] on div "To protect their proprietary investment strategies from being copied by competi…" at bounding box center [327, 122] width 289 height 19
click at [183, 111] on input "a. To protect their proprietary investment strategies from being copied by comp…" at bounding box center [183, 108] width 0 height 6
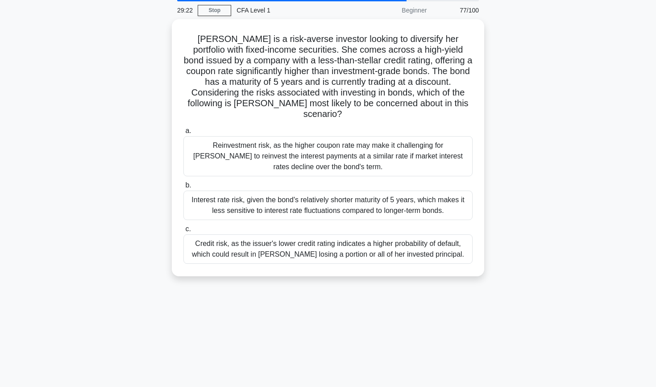
scroll to position [37, 0]
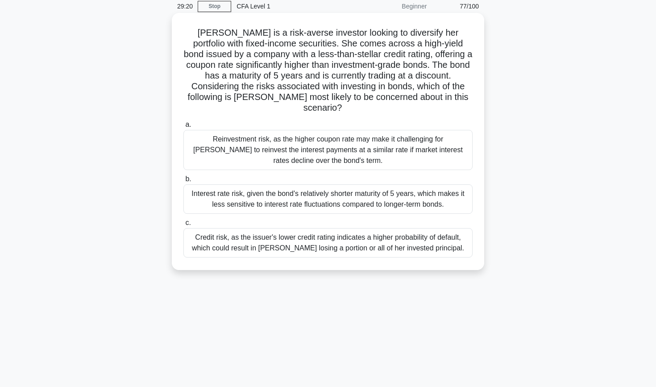
click at [386, 228] on div "Credit risk, as the issuer's lower credit rating indicates a higher probability…" at bounding box center [327, 242] width 289 height 29
click at [183, 224] on input "c. Credit risk, as the issuer's lower credit rating indicates a higher probabil…" at bounding box center [183, 223] width 0 height 6
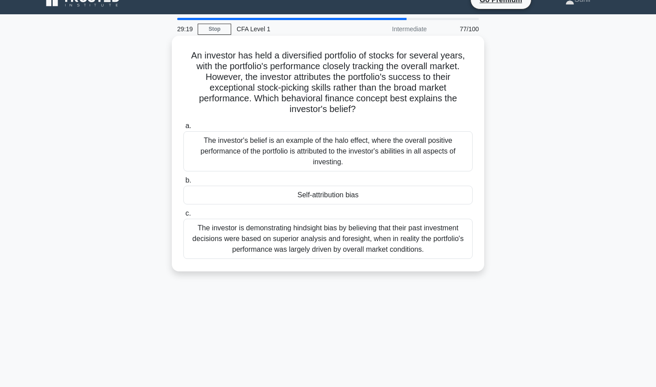
scroll to position [0, 0]
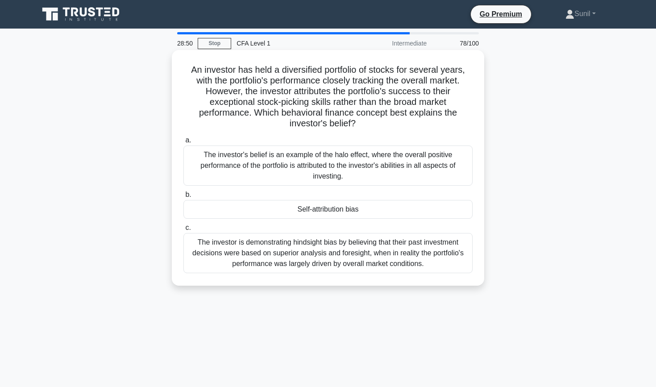
click at [386, 213] on div "Self-attribution bias" at bounding box center [327, 209] width 289 height 19
click at [183, 198] on input "b. Self-attribution bias" at bounding box center [183, 195] width 0 height 6
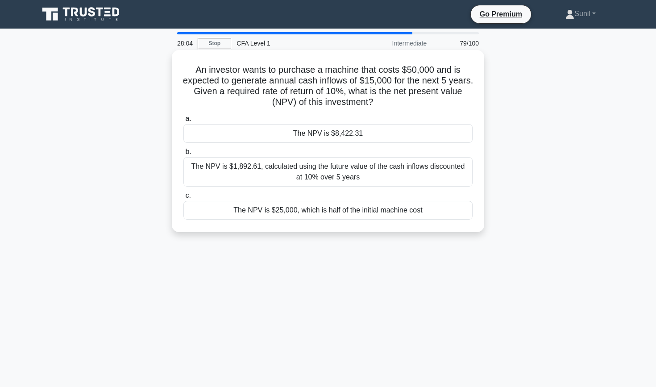
click at [385, 134] on div "The NPV is $8,422.31" at bounding box center [327, 133] width 289 height 19
click at [183, 122] on input "a. The NPV is $8,422.31" at bounding box center [183, 119] width 0 height 6
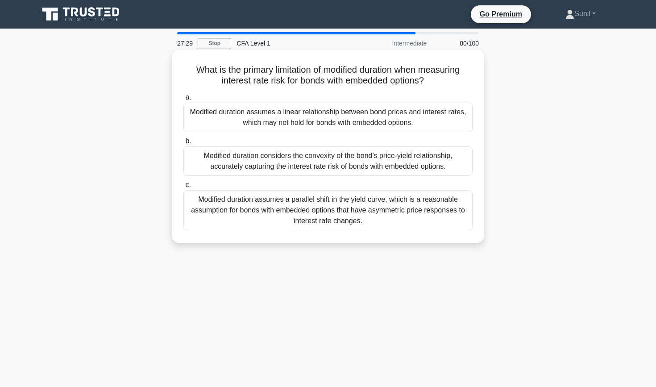
click at [375, 221] on div "Modified duration assumes a parallel shift in the yield curve, which is a reaso…" at bounding box center [327, 210] width 289 height 40
click at [183, 188] on input "c. Modified duration assumes a parallel shift in the yield curve, which is a re…" at bounding box center [183, 185] width 0 height 6
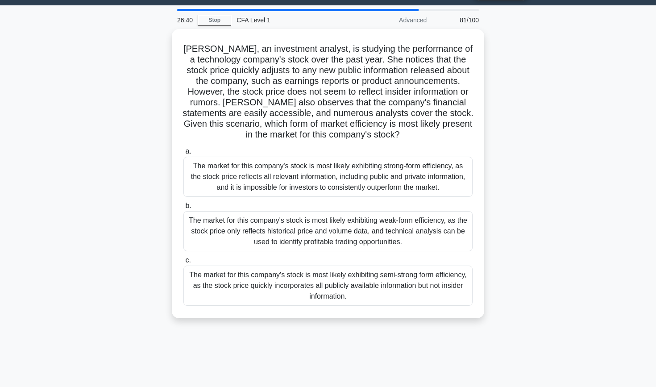
scroll to position [21, 0]
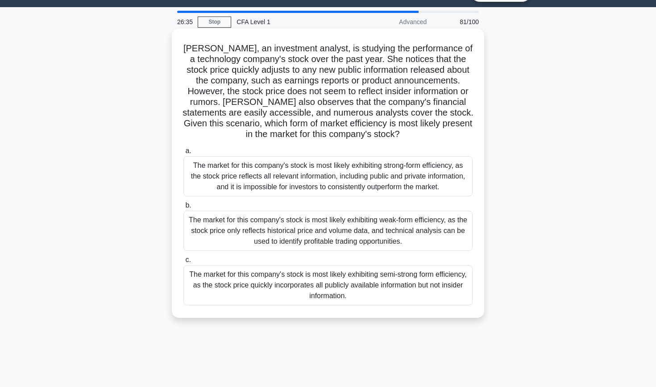
click at [363, 288] on div "The market for this company's stock is most likely exhibiting semi-strong form …" at bounding box center [327, 285] width 289 height 40
click at [183, 263] on input "c. The market for this company's stock is most likely exhibiting semi-strong fo…" at bounding box center [183, 260] width 0 height 6
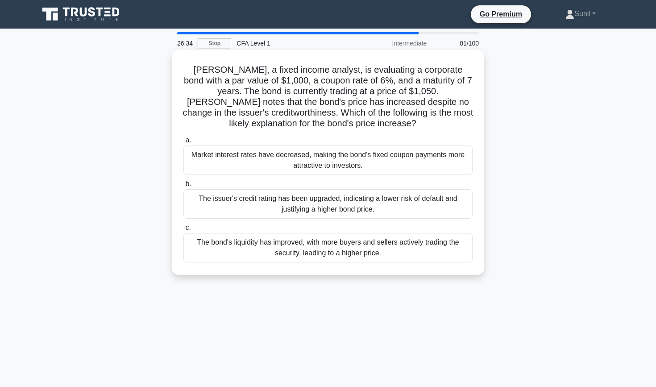
scroll to position [0, 0]
drag, startPoint x: 360, startPoint y: 154, endPoint x: 452, endPoint y: 210, distance: 108.1
click at [452, 210] on div "a. Market interest rates have decreased, making the bond's fixed coupon payment…" at bounding box center [328, 198] width 300 height 131
click at [482, 207] on div "Sarah, a fixed income analyst, is evaluating a corporate bond with a par value …" at bounding box center [328, 162] width 312 height 225
click at [437, 209] on div "The issuer's credit rating has been upgraded, indicating a lower risk of defaul…" at bounding box center [327, 203] width 289 height 29
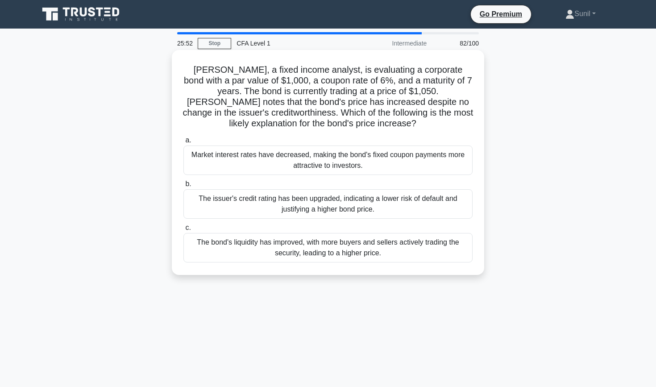
click at [183, 187] on input "b. The issuer's credit rating has been upgraded, indicating a lower risk of def…" at bounding box center [183, 184] width 0 height 6
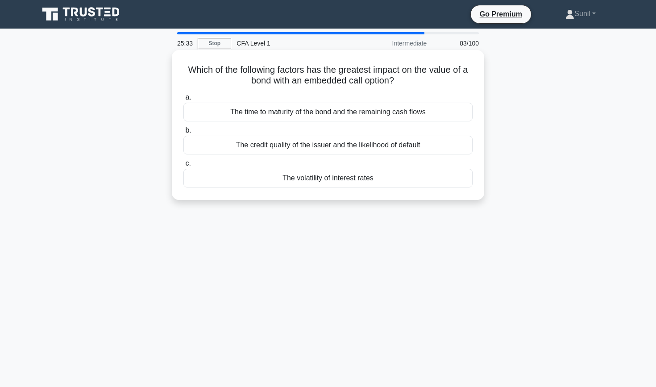
click at [381, 184] on div "The volatility of interest rates" at bounding box center [327, 178] width 289 height 19
click at [183, 166] on input "c. The volatility of interest rates" at bounding box center [183, 164] width 0 height 6
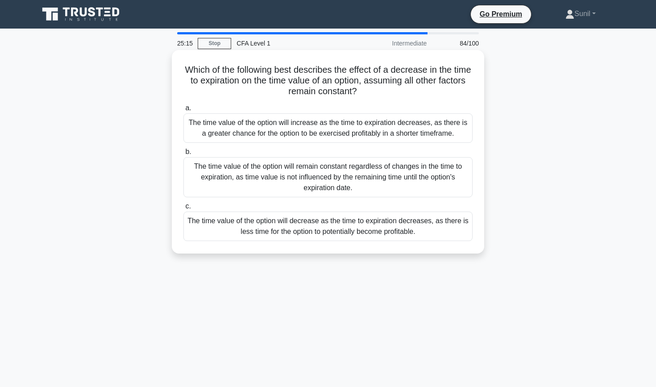
click at [336, 224] on div "The time value of the option will decrease as the time to expiration decreases,…" at bounding box center [327, 226] width 289 height 29
click at [183, 209] on input "c. The time value of the option will decrease as the time to expiration decreas…" at bounding box center [183, 206] width 0 height 6
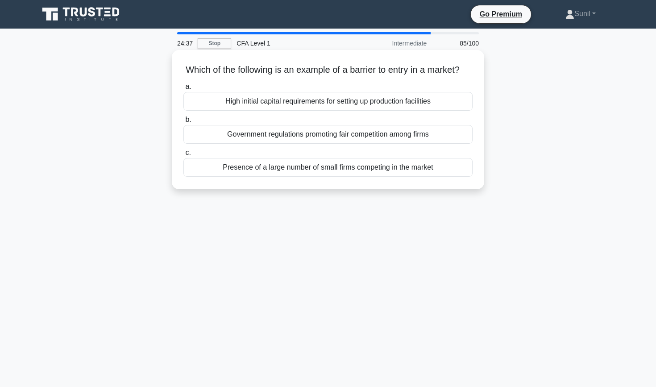
click at [372, 133] on div "Government regulations promoting fair competition among firms" at bounding box center [327, 134] width 289 height 19
click at [183, 123] on input "b. Government regulations promoting fair competition among firms" at bounding box center [183, 120] width 0 height 6
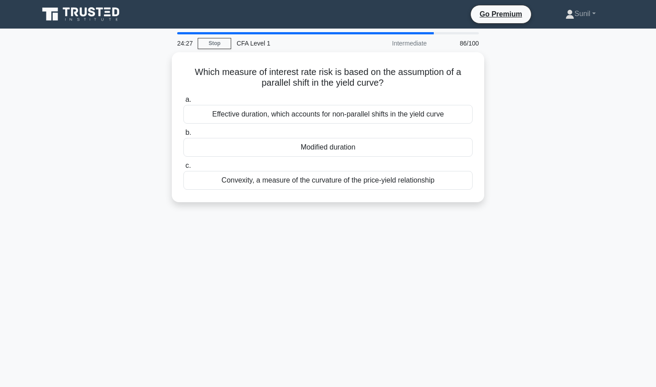
click at [552, 122] on div "Which measure of interest rate risk is based on the assumption of a parallel sh…" at bounding box center [327, 132] width 589 height 161
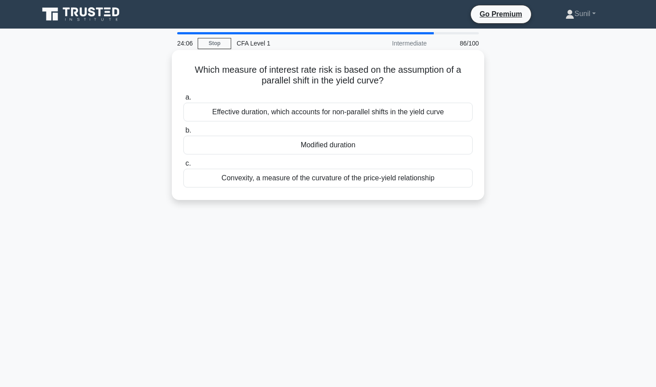
click at [449, 150] on div "Modified duration" at bounding box center [327, 145] width 289 height 19
click at [183, 133] on input "b. Modified duration" at bounding box center [183, 131] width 0 height 6
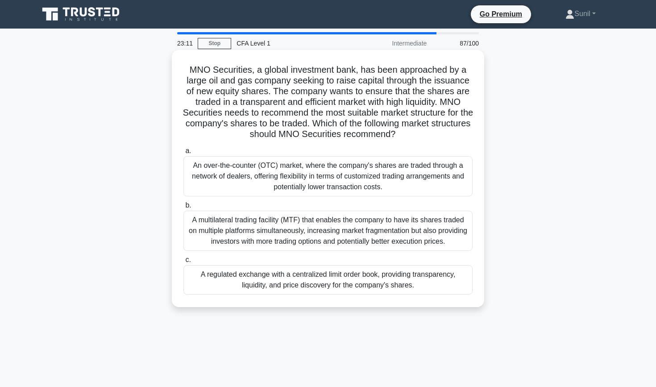
click at [394, 284] on div "A regulated exchange with a centralized limit order book, providing transparenc…" at bounding box center [327, 279] width 289 height 29
click at [183, 263] on input "c. A regulated exchange with a centralized limit order book, providing transpar…" at bounding box center [183, 260] width 0 height 6
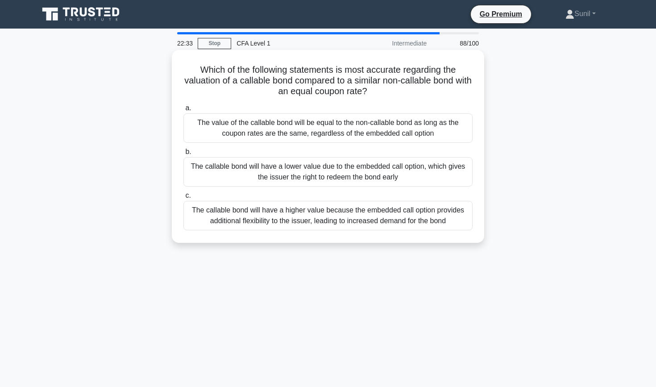
click at [387, 221] on div "The callable bond will have a higher value because the embedded call option pro…" at bounding box center [327, 215] width 289 height 29
click at [183, 199] on input "c. The callable bond will have a higher value because the embedded call option …" at bounding box center [183, 196] width 0 height 6
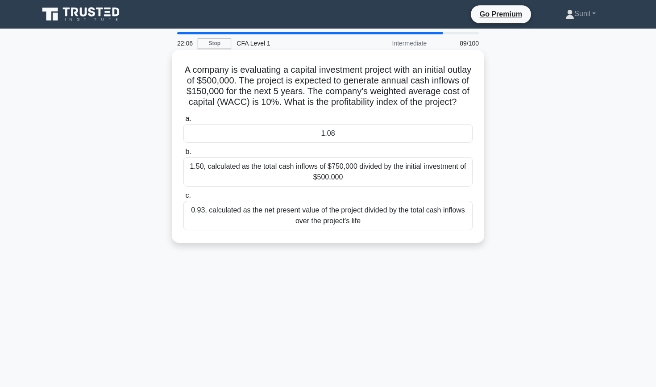
click at [360, 133] on div "1.08" at bounding box center [327, 133] width 289 height 19
click at [183, 122] on input "a. 1.08" at bounding box center [183, 119] width 0 height 6
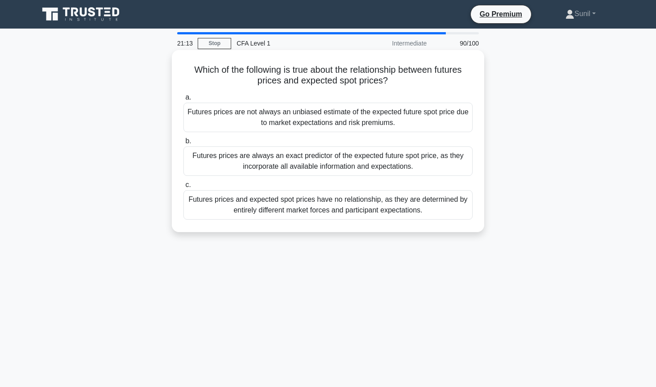
click at [356, 117] on div "Futures prices are not always an unbiased estimate of the expected future spot …" at bounding box center [327, 117] width 289 height 29
click at [183, 100] on input "a. Futures prices are not always an unbiased estimate of the expected future sp…" at bounding box center [183, 98] width 0 height 6
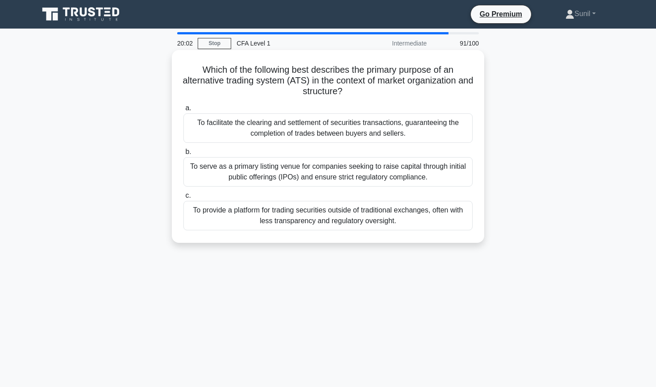
click at [331, 217] on div "To provide a platform for trading securities outside of traditional exchanges, …" at bounding box center [327, 215] width 289 height 29
click at [183, 199] on input "c. To provide a platform for trading securities outside of traditional exchange…" at bounding box center [183, 196] width 0 height 6
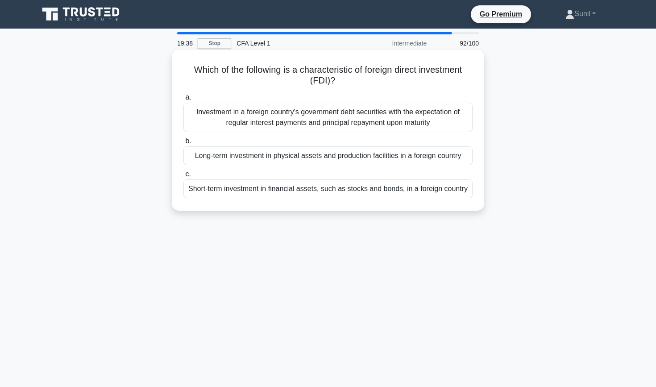
click at [344, 192] on div "Short-term investment in financial assets, such as stocks and bonds, in a forei…" at bounding box center [327, 188] width 289 height 19
click at [183, 177] on input "c. Short-term investment in financial assets, such as stocks and bonds, in a fo…" at bounding box center [183, 174] width 0 height 6
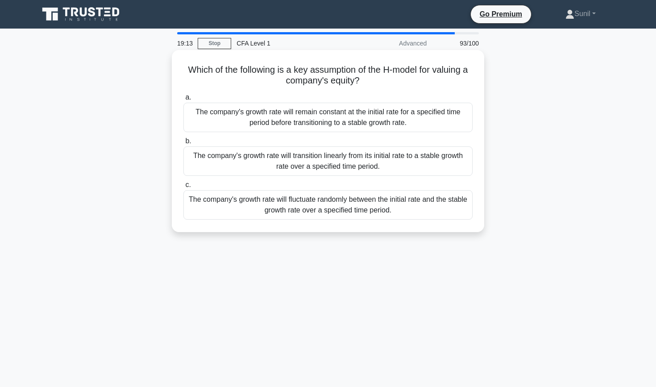
click at [343, 204] on div "The company's growth rate will fluctuate randomly between the initial rate and …" at bounding box center [327, 204] width 289 height 29
click at [183, 188] on input "c. The company's growth rate will fluctuate randomly between the initial rate a…" at bounding box center [183, 185] width 0 height 6
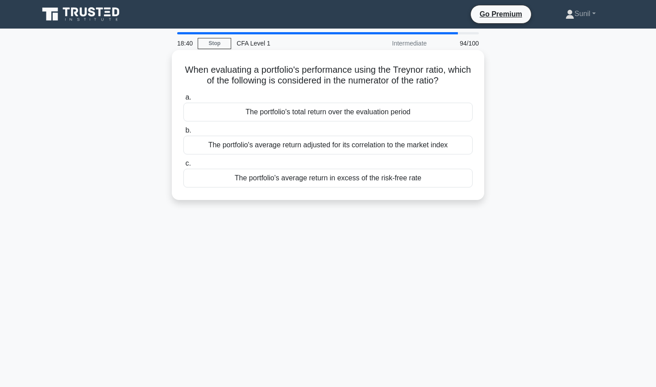
click at [350, 144] on div "The portfolio's average return adjusted for its correlation to the market index" at bounding box center [327, 145] width 289 height 19
click at [183, 133] on input "b. The portfolio's average return adjusted for its correlation to the market in…" at bounding box center [183, 131] width 0 height 6
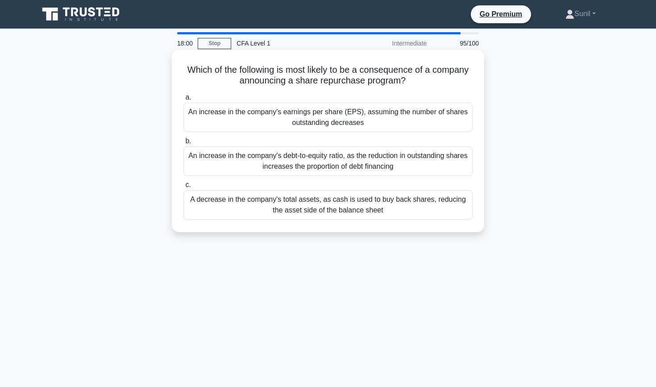
click at [353, 124] on div "An increase in the company's earnings per share (EPS), assuming the number of s…" at bounding box center [327, 117] width 289 height 29
click at [183, 100] on input "a. An increase in the company's earnings per share (EPS), assuming the number o…" at bounding box center [183, 98] width 0 height 6
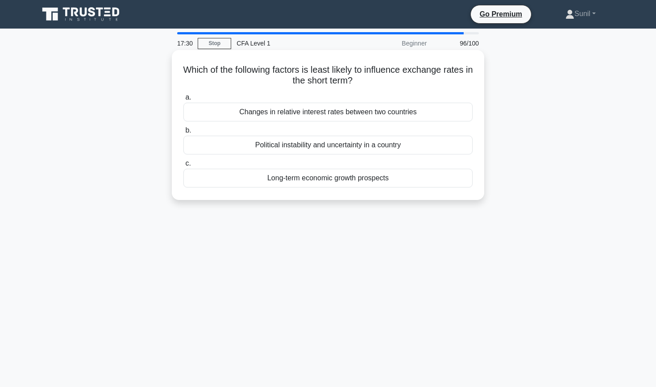
click at [337, 184] on div "Long-term economic growth prospects" at bounding box center [327, 178] width 289 height 19
click at [183, 166] on input "c. Long-term economic growth prospects" at bounding box center [183, 164] width 0 height 6
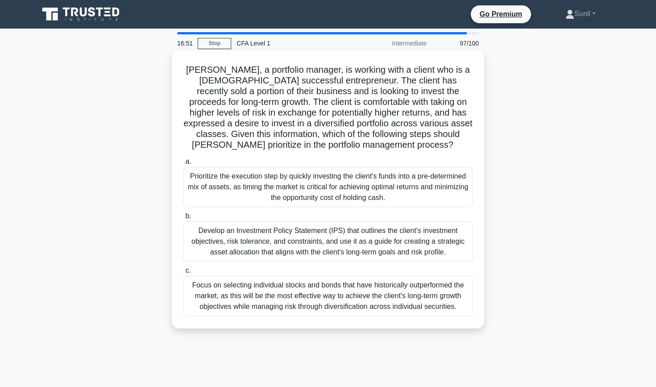
click at [357, 237] on div "Develop an Investment Policy Statement (IPS) that outlines the client's investm…" at bounding box center [327, 241] width 289 height 40
click at [183, 219] on input "b. Develop an Investment Policy Statement (IPS) that outlines the client's inve…" at bounding box center [183, 216] width 0 height 6
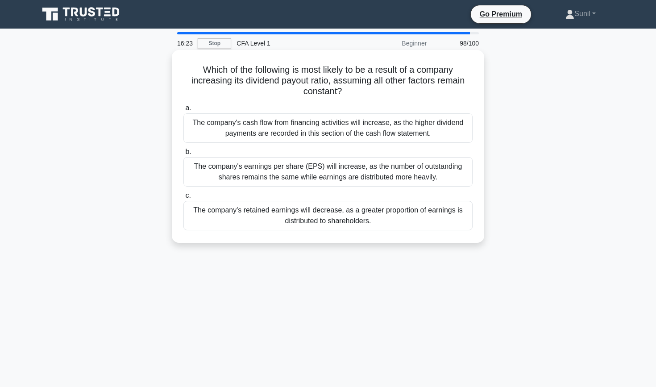
click at [364, 214] on div "The company's retained earnings will decrease, as a greater proportion of earni…" at bounding box center [327, 215] width 289 height 29
click at [183, 199] on input "c. The company's retained earnings will decrease, as a greater proportion of ea…" at bounding box center [183, 196] width 0 height 6
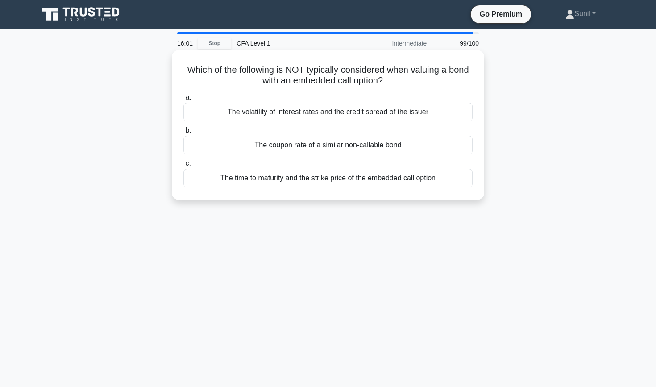
click at [408, 110] on div "The volatility of interest rates and the credit spread of the issuer" at bounding box center [327, 112] width 289 height 19
click at [183, 100] on input "a. The volatility of interest rates and the credit spread of the issuer" at bounding box center [183, 98] width 0 height 6
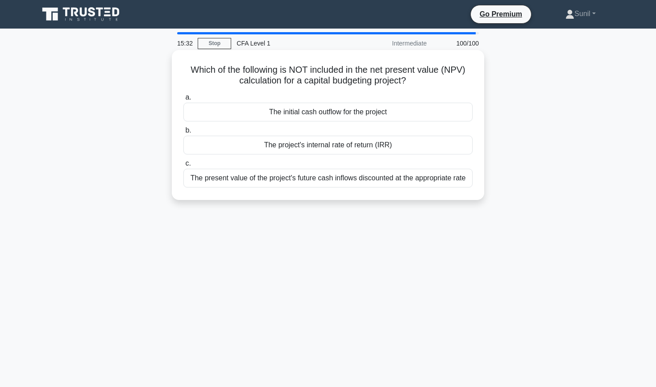
click at [382, 182] on div "The present value of the project's future cash inflows discounted at the approp…" at bounding box center [327, 178] width 289 height 19
click at [183, 166] on input "c. The present value of the project's future cash inflows discounted at the app…" at bounding box center [183, 164] width 0 height 6
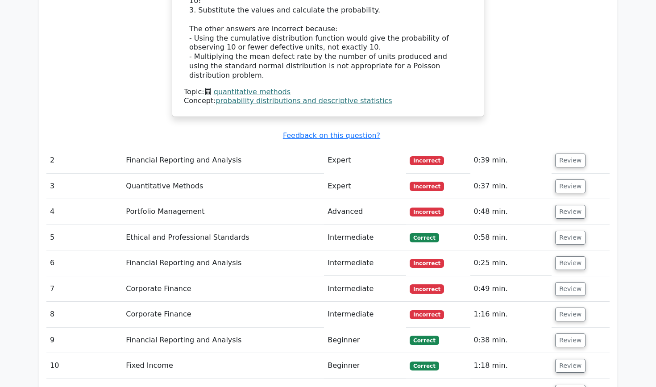
scroll to position [1172, 0]
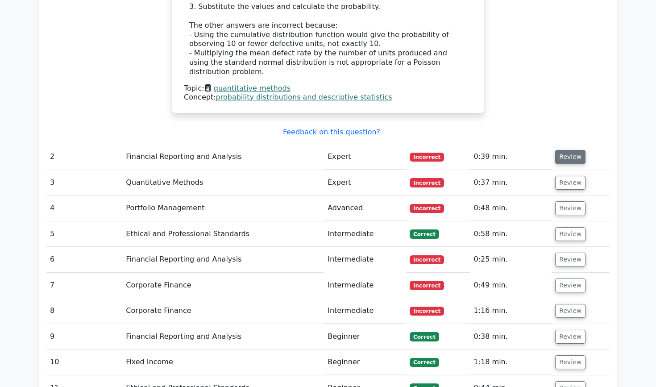
click at [567, 150] on button "Review" at bounding box center [570, 157] width 30 height 14
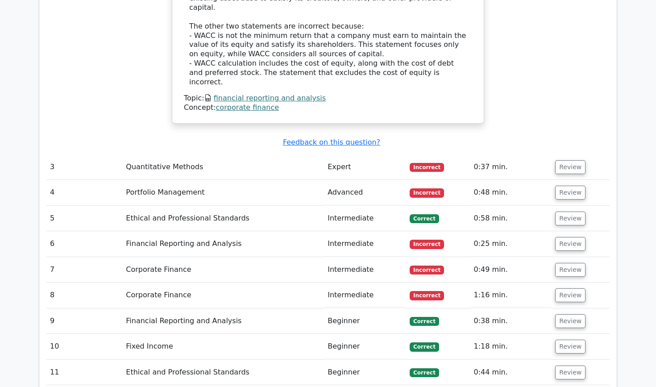
scroll to position [1624, 0]
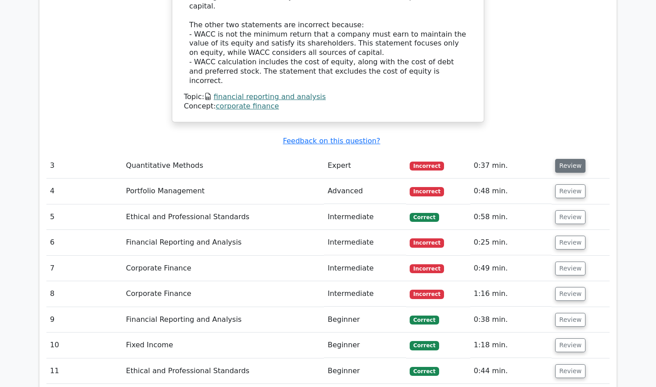
click at [562, 159] on button "Review" at bounding box center [570, 166] width 30 height 14
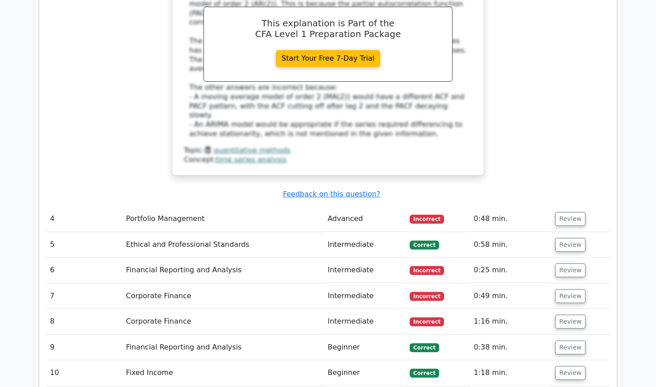
scroll to position [2042, 0]
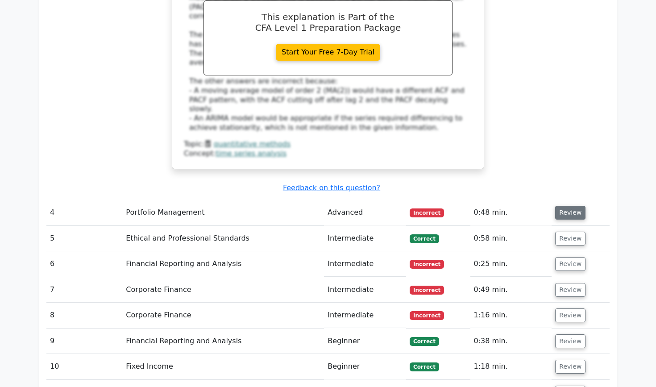
click at [569, 206] on button "Review" at bounding box center [570, 213] width 30 height 14
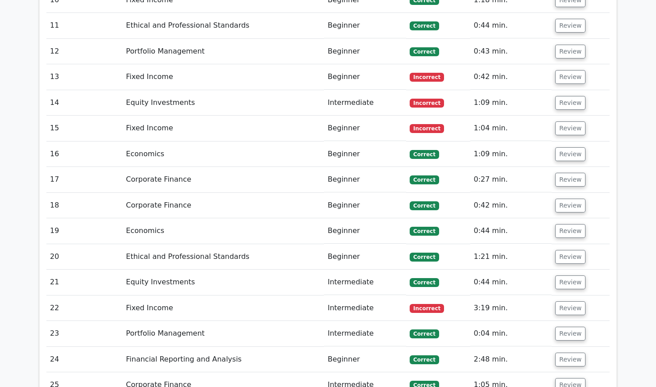
scroll to position [2834, 0]
drag, startPoint x: 502, startPoint y: 232, endPoint x: 479, endPoint y: 236, distance: 23.0
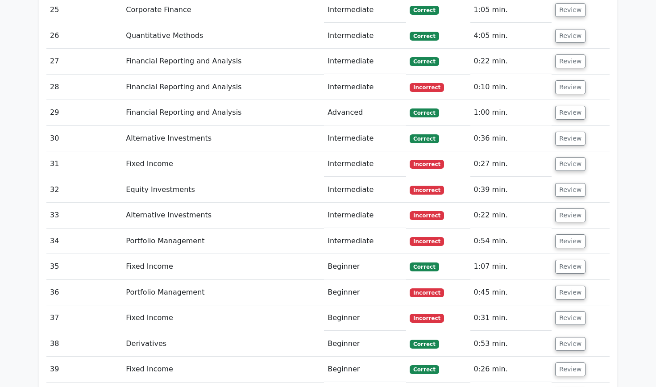
scroll to position [3211, 0]
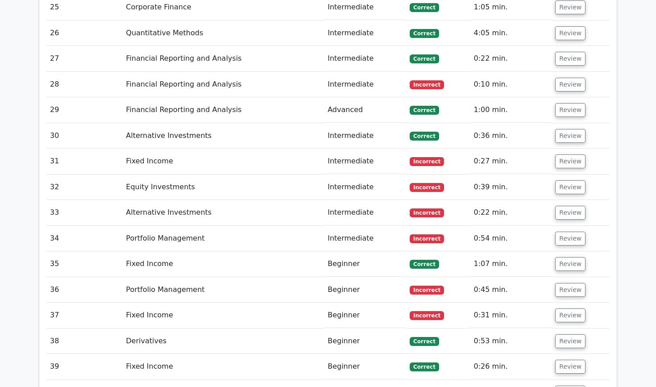
drag, startPoint x: 502, startPoint y: 212, endPoint x: 476, endPoint y: 216, distance: 26.2
click at [475, 380] on td "1:27 min." at bounding box center [511, 392] width 82 height 25
click at [486, 380] on td "1:27 min." at bounding box center [511, 392] width 82 height 25
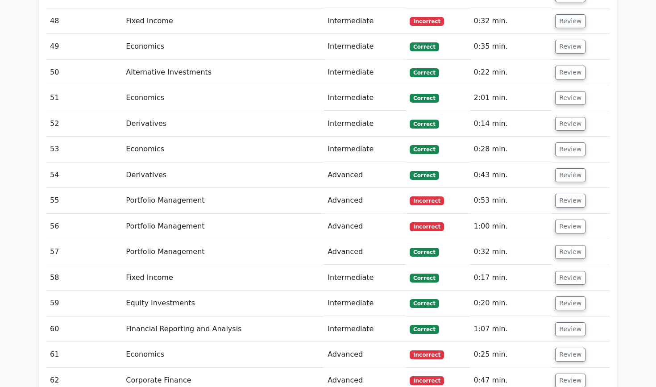
scroll to position [3793, 0]
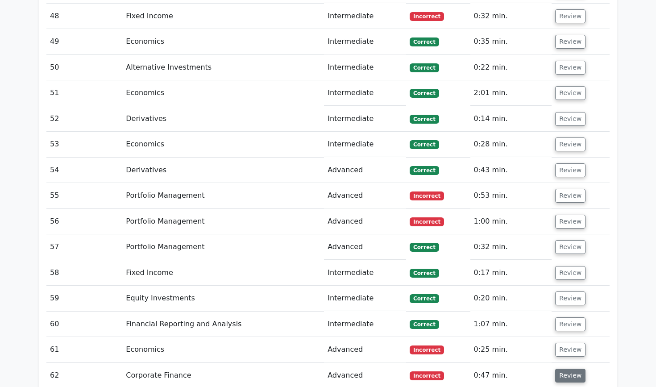
click at [560, 369] on button "Review" at bounding box center [570, 376] width 30 height 14
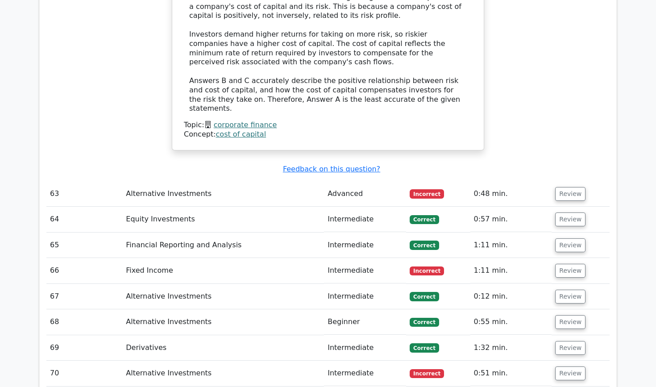
scroll to position [4406, 0]
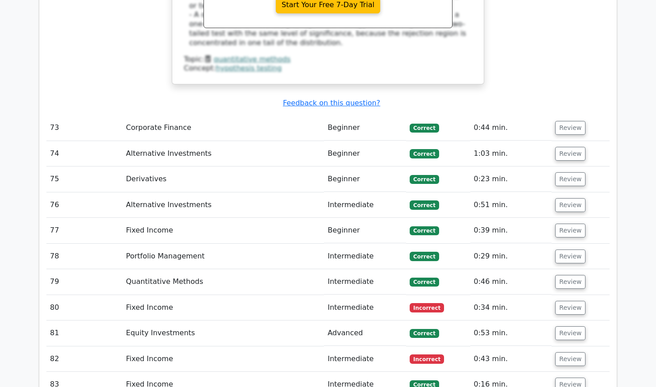
scroll to position [5101, 0]
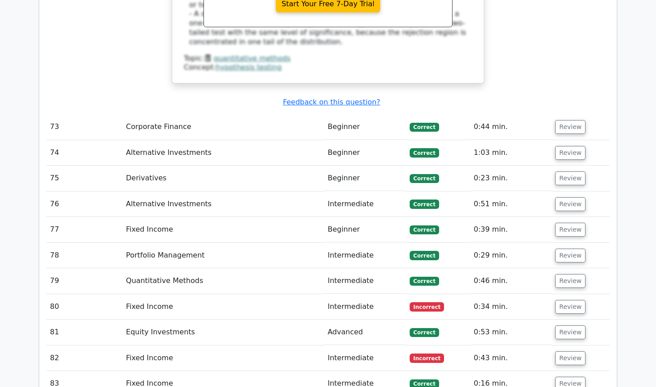
drag, startPoint x: 472, startPoint y: 213, endPoint x: 515, endPoint y: 207, distance: 43.7
drag, startPoint x: 570, startPoint y: 212, endPoint x: 591, endPoint y: 297, distance: 87.2
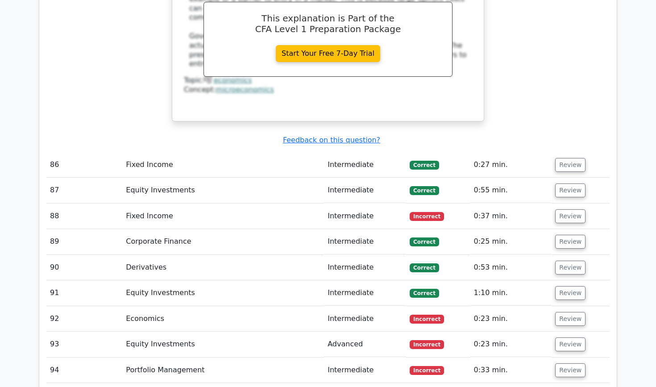
scroll to position [5737, 0]
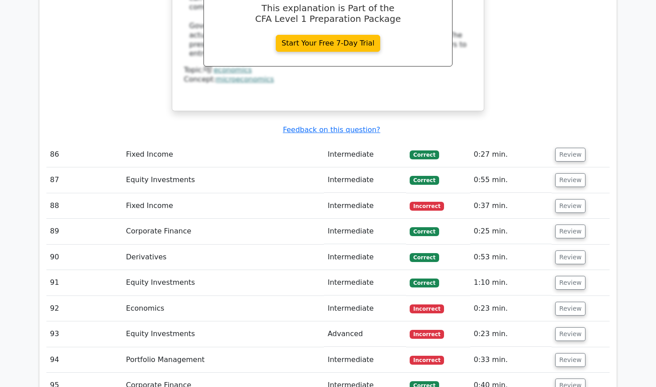
drag, startPoint x: 467, startPoint y: 251, endPoint x: 515, endPoint y: 286, distance: 59.4
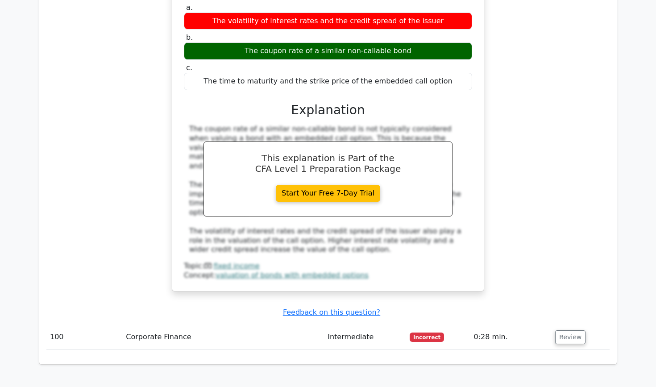
scroll to position [6247, 0]
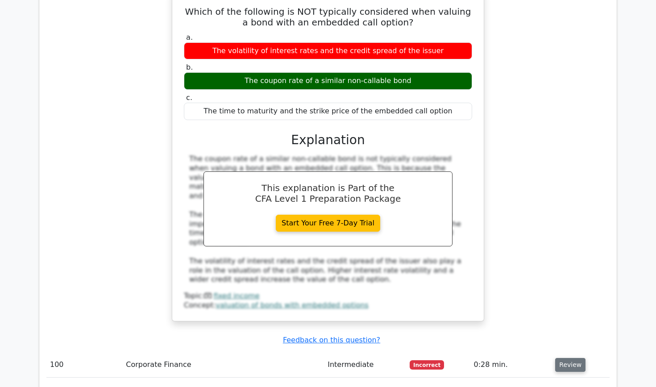
click at [560, 358] on button "Review" at bounding box center [570, 365] width 30 height 14
drag, startPoint x: 394, startPoint y: 201, endPoint x: 262, endPoint y: 203, distance: 131.7
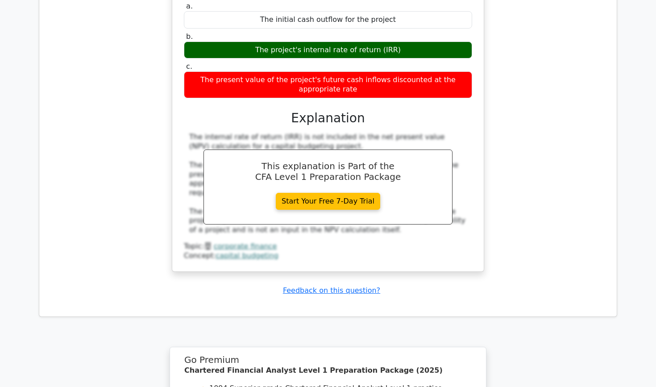
scroll to position [6661, 0]
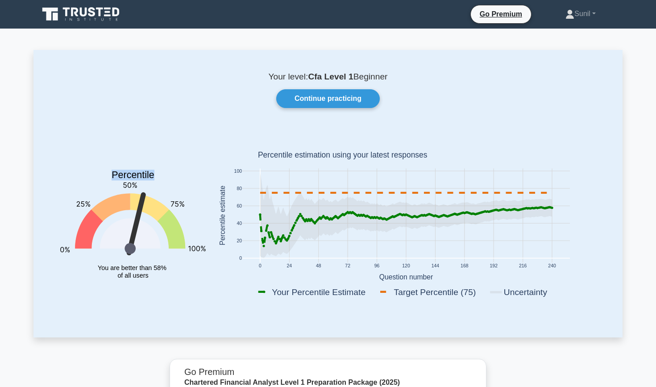
drag, startPoint x: 129, startPoint y: 238, endPoint x: 139, endPoint y: 236, distance: 10.4
click at [139, 236] on icon "Percentile You are better than 58% of all users" at bounding box center [132, 216] width 145 height 175
click at [149, 156] on icon "Percentile You are better than 58% of all users" at bounding box center [132, 216] width 145 height 175
drag, startPoint x: 142, startPoint y: 183, endPoint x: 166, endPoint y: 190, distance: 25.3
click at [166, 190] on icon "Percentile You are better than 58% of all users" at bounding box center [132, 216] width 145 height 175
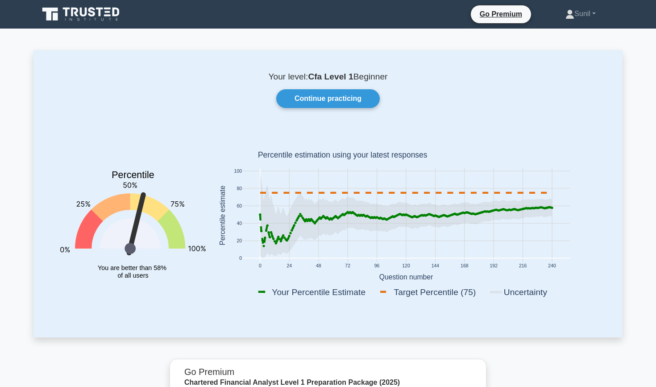
drag, startPoint x: 226, startPoint y: 168, endPoint x: 381, endPoint y: 162, distance: 154.5
click at [381, 162] on rect at bounding box center [406, 216] width 390 height 175
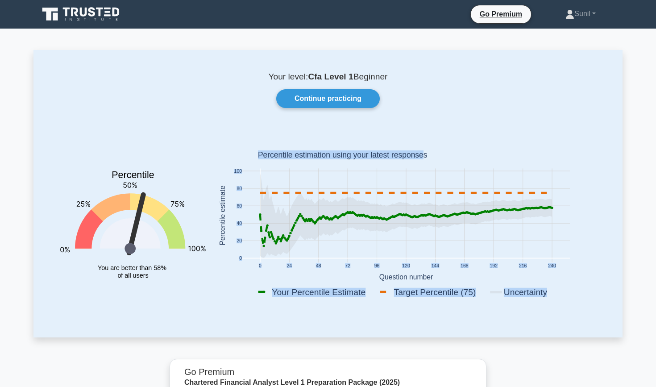
drag, startPoint x: 445, startPoint y: 157, endPoint x: 272, endPoint y: 170, distance: 173.7
click at [272, 170] on icon "0 24 48 72 96 120 144 168 192 216 240 0 20 40 60 80 100 Your Percentile Estimat…" at bounding box center [406, 216] width 390 height 175
click at [324, 274] on rect at bounding box center [406, 216] width 390 height 175
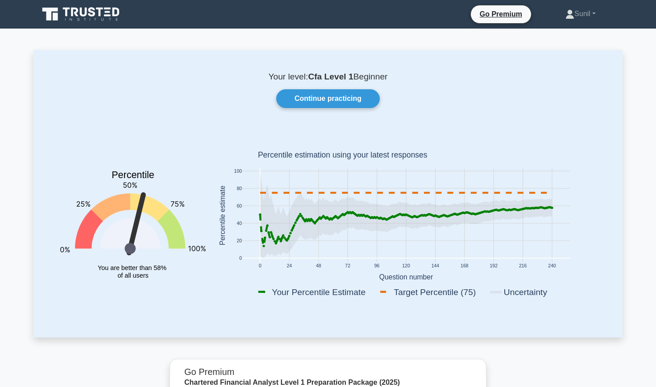
click at [339, 296] on rect at bounding box center [316, 292] width 121 height 12
click at [349, 290] on rect at bounding box center [316, 292] width 121 height 12
click at [430, 298] on rect at bounding box center [432, 292] width 109 height 12
drag, startPoint x: 394, startPoint y: 289, endPoint x: 490, endPoint y: 279, distance: 96.4
click at [491, 279] on icon "0 24 48 72 96 120 144 168 192 216 240 0 20 40 60 80 100 Your Percentile Estimat…" at bounding box center [406, 216] width 390 height 175
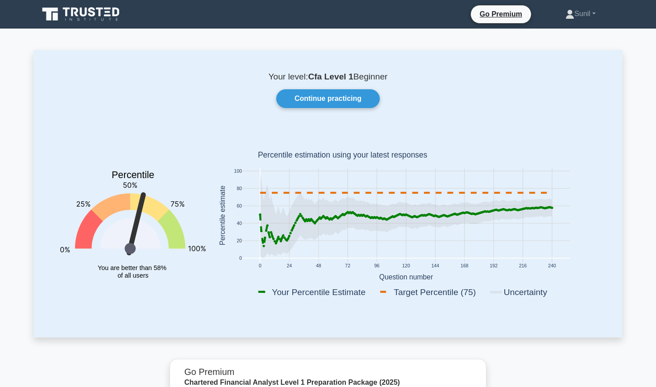
click at [516, 291] on rect at bounding box center [521, 292] width 66 height 12
click at [332, 215] on icon at bounding box center [406, 215] width 292 height 85
click at [290, 219] on icon at bounding box center [406, 215] width 292 height 85
drag, startPoint x: 222, startPoint y: 249, endPoint x: 222, endPoint y: 159, distance: 90.1
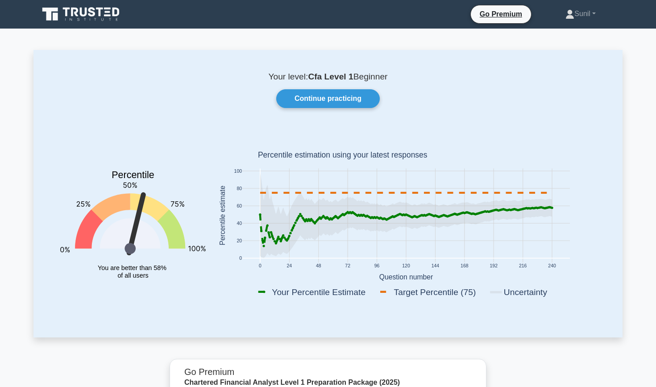
click at [222, 247] on icon "0 24 48 72 96 120 144 168 192 216 240 0 20 40 60 80 100 Your Percentile Estimat…" at bounding box center [406, 216] width 390 height 175
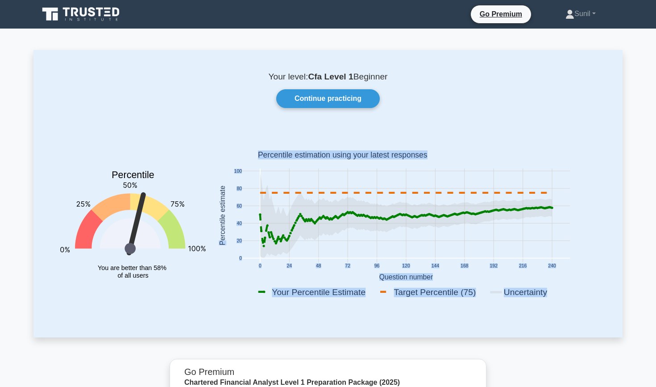
click at [275, 193] on icon at bounding box center [406, 193] width 292 height 0
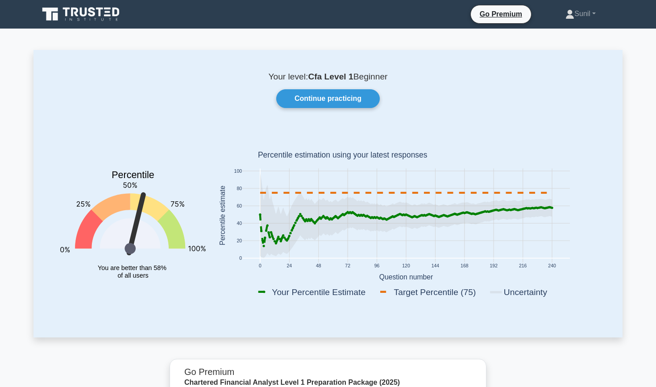
click at [324, 191] on rect at bounding box center [406, 216] width 328 height 94
drag, startPoint x: 324, startPoint y: 191, endPoint x: 296, endPoint y: 192, distance: 28.1
click at [296, 192] on icon "0 24 48 72 96 120 144 168 192 216 240 0 20 40 60 80 100 Your Percentile Estimat…" at bounding box center [406, 216] width 390 height 175
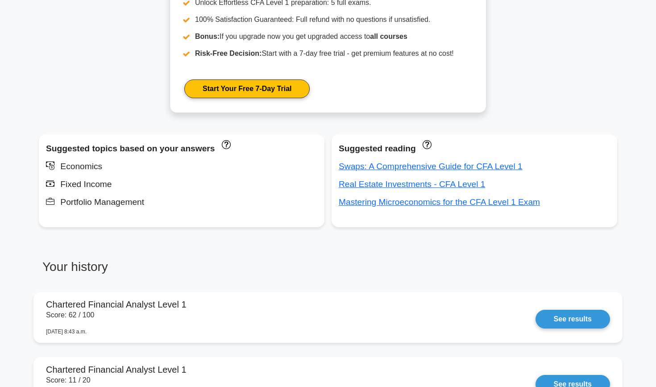
scroll to position [436, 0]
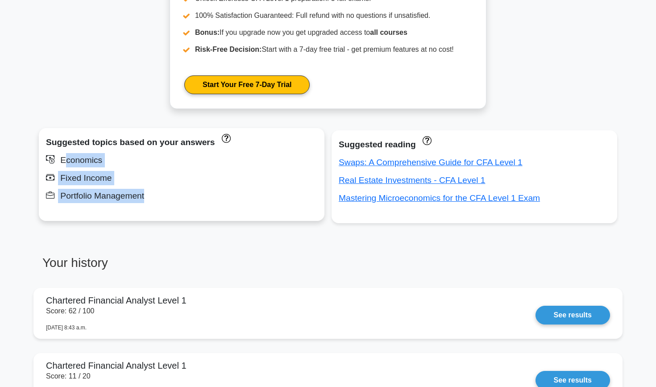
drag, startPoint x: 64, startPoint y: 158, endPoint x: 169, endPoint y: 206, distance: 115.4
click at [169, 206] on div "Suggested topics based on your answers Economics Fixed Income Portfolio Managem…" at bounding box center [182, 174] width 286 height 93
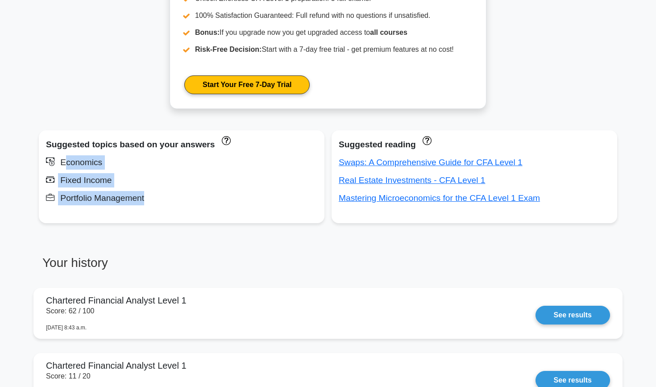
click at [232, 244] on div "Suggested topics based on your answers Economics Fixed Income Portfolio Managem…" at bounding box center [327, 187] width 585 height 114
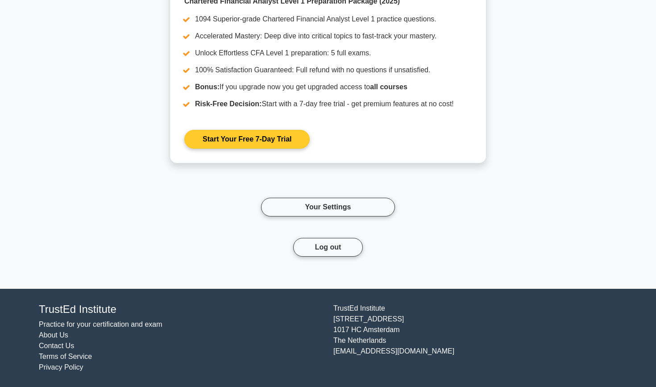
scroll to position [1338, 0]
